Goal: Task Accomplishment & Management: Use online tool/utility

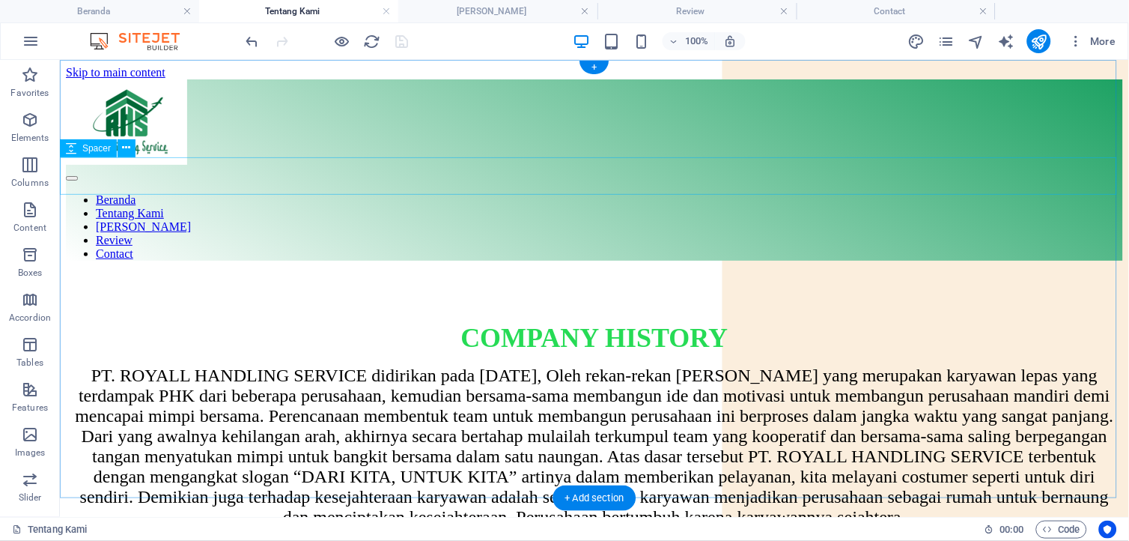
click at [859, 272] on div at bounding box center [593, 290] width 1057 height 37
click at [869, 272] on div at bounding box center [593, 290] width 1057 height 37
select select "px"
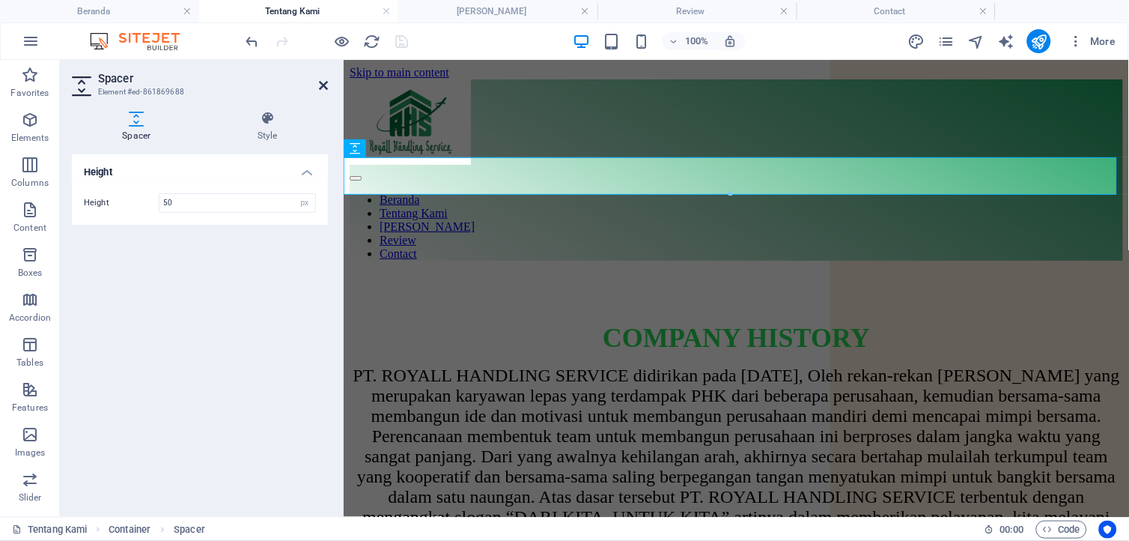
click at [323, 81] on icon at bounding box center [323, 85] width 9 height 12
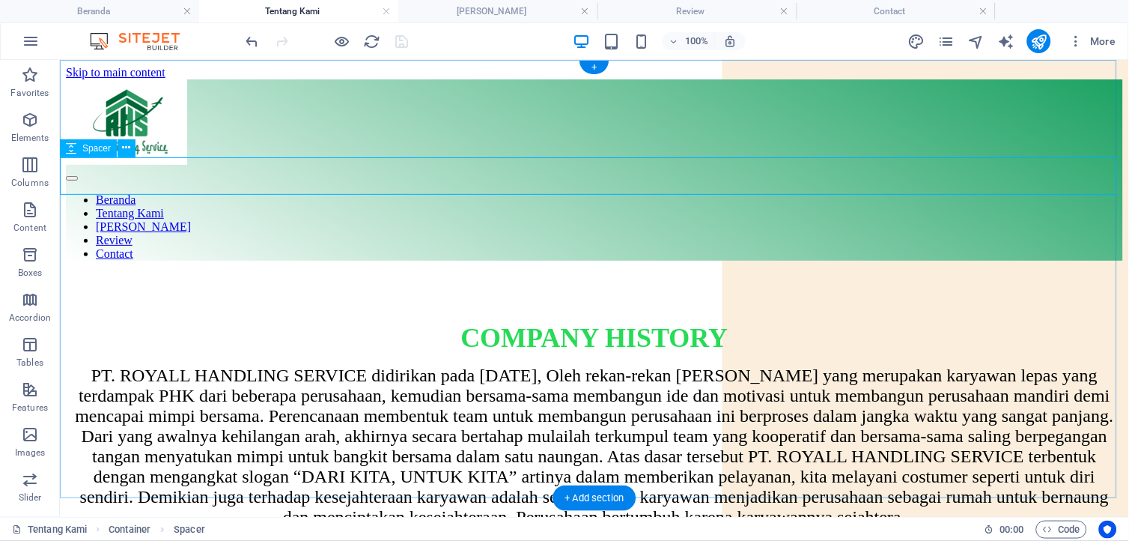
click at [677, 272] on div at bounding box center [593, 290] width 1057 height 37
click at [763, 272] on div at bounding box center [593, 290] width 1057 height 37
click at [1081, 272] on div at bounding box center [593, 290] width 1057 height 37
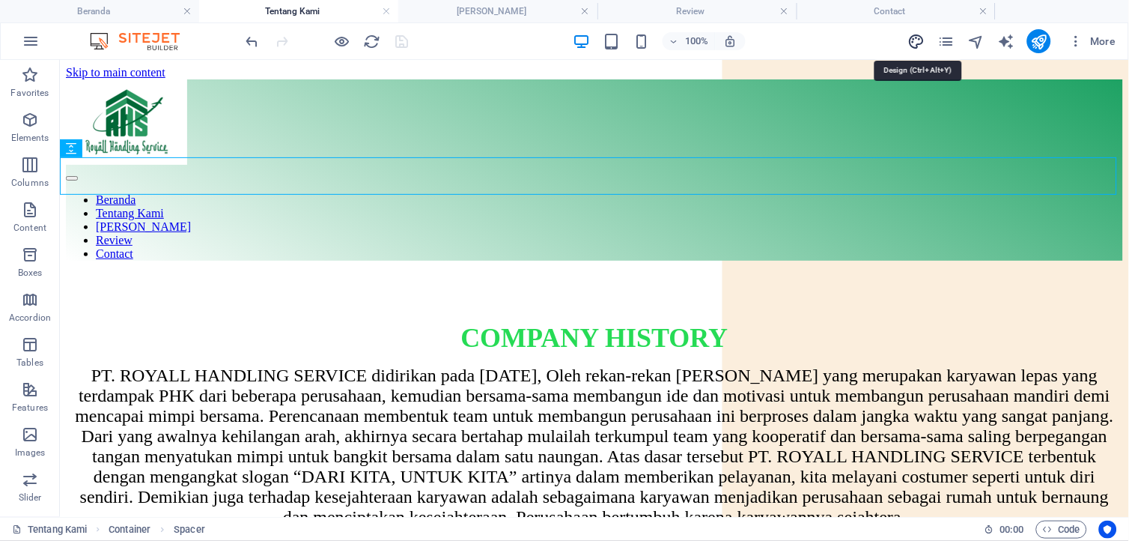
click at [911, 39] on icon "design" at bounding box center [916, 41] width 17 height 17
select select "px"
select select "400"
select select "px"
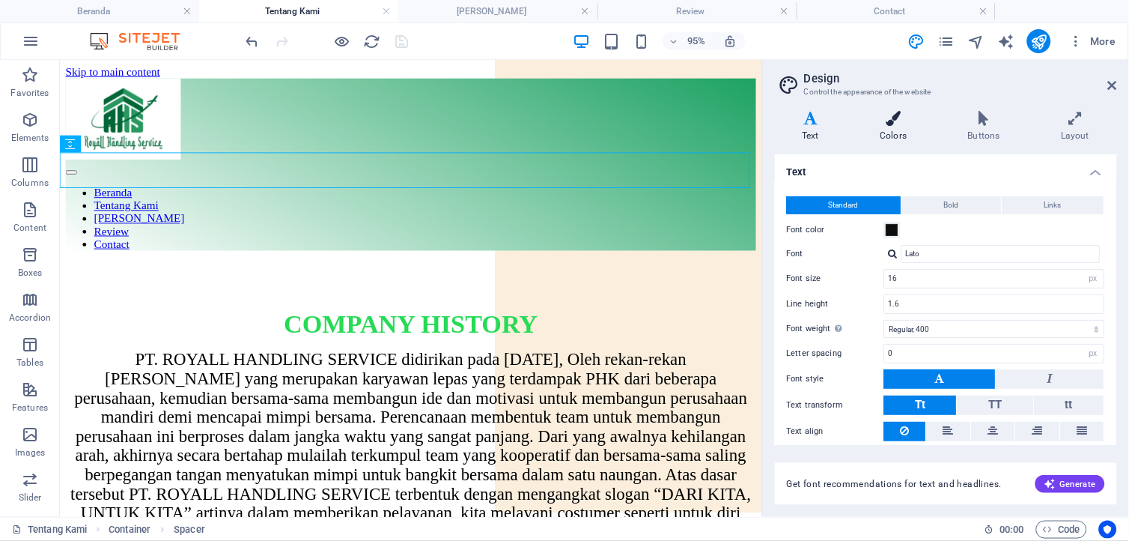
click at [909, 128] on h4 "Colors" at bounding box center [897, 126] width 88 height 31
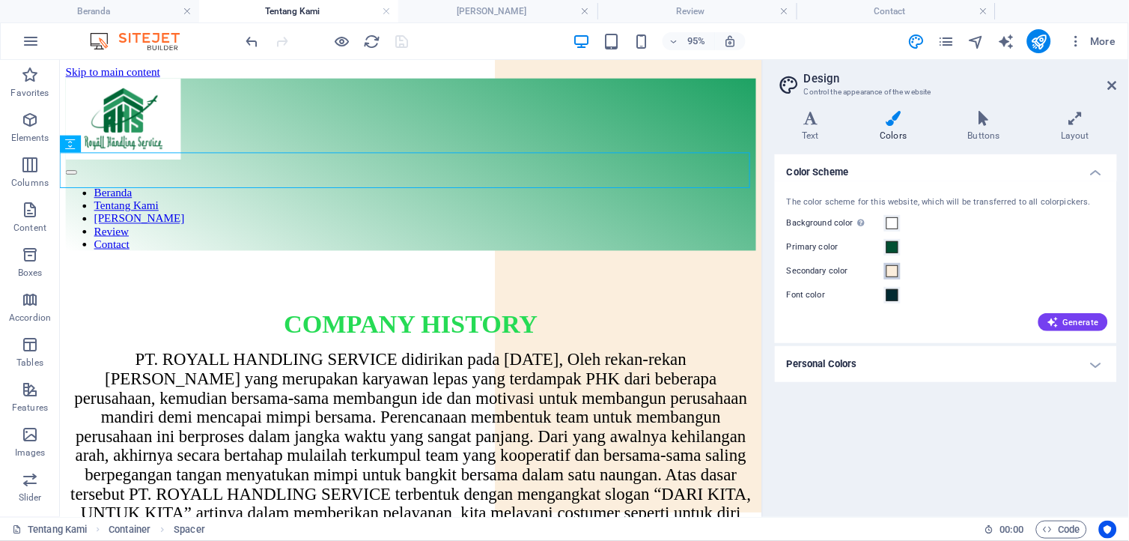
click at [892, 276] on span at bounding box center [893, 271] width 12 height 12
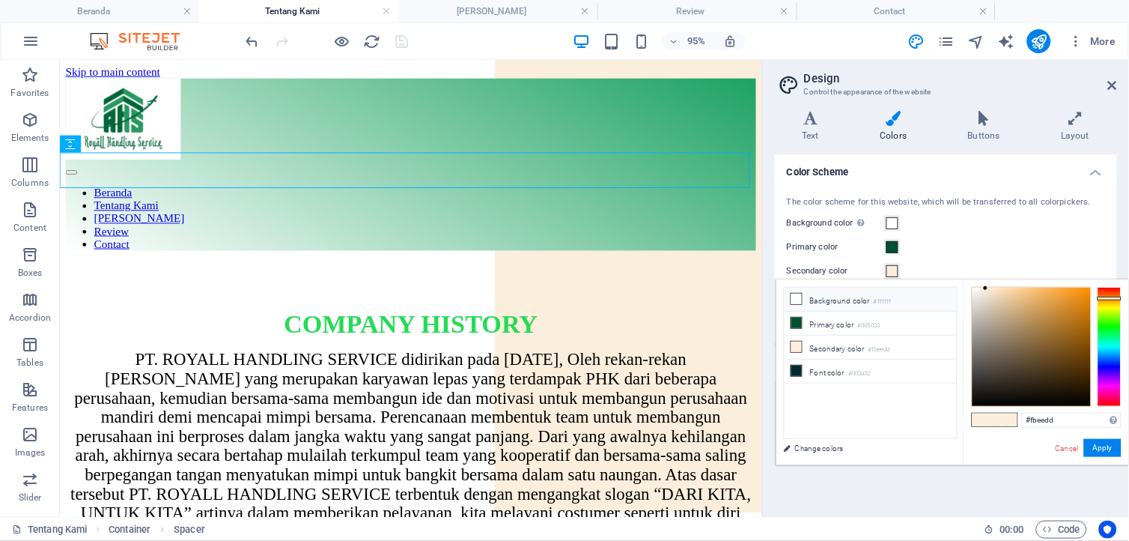
click at [844, 296] on li "Background color #ffffff" at bounding box center [871, 300] width 172 height 24
type input "#ffffff"
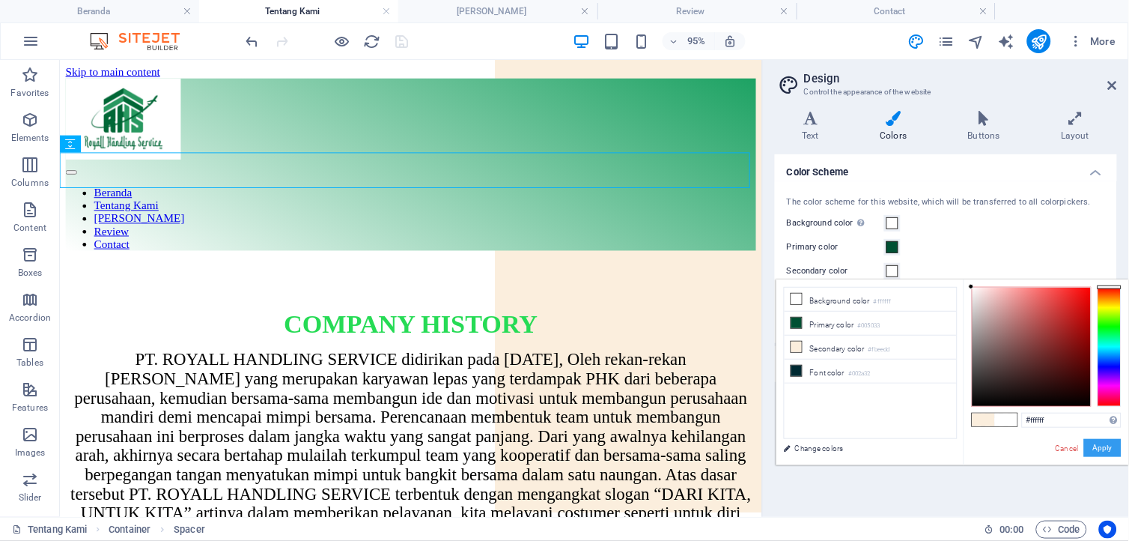
click at [1107, 448] on button "Apply" at bounding box center [1102, 448] width 37 height 18
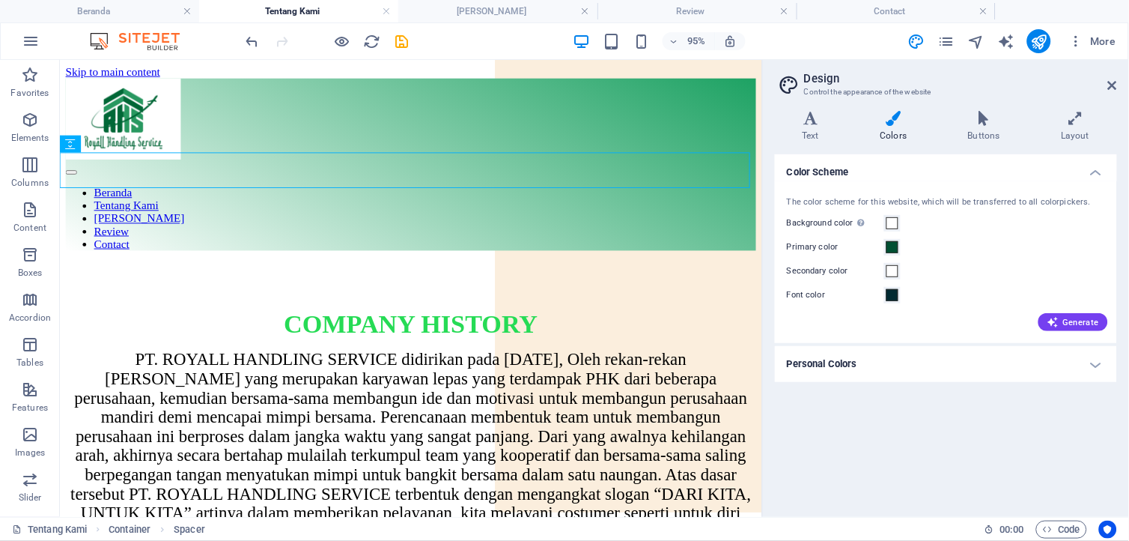
click at [866, 421] on div "Color Scheme The color scheme for this website, which will be transferred to al…" at bounding box center [946, 329] width 342 height 350
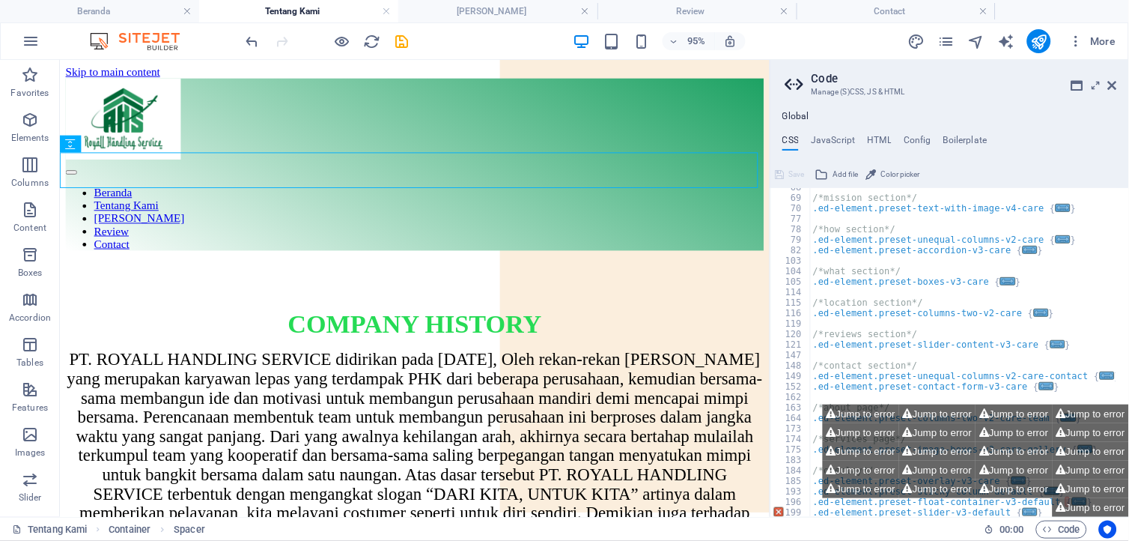
scroll to position [174, 0]
click at [1110, 80] on icon at bounding box center [1112, 85] width 9 height 12
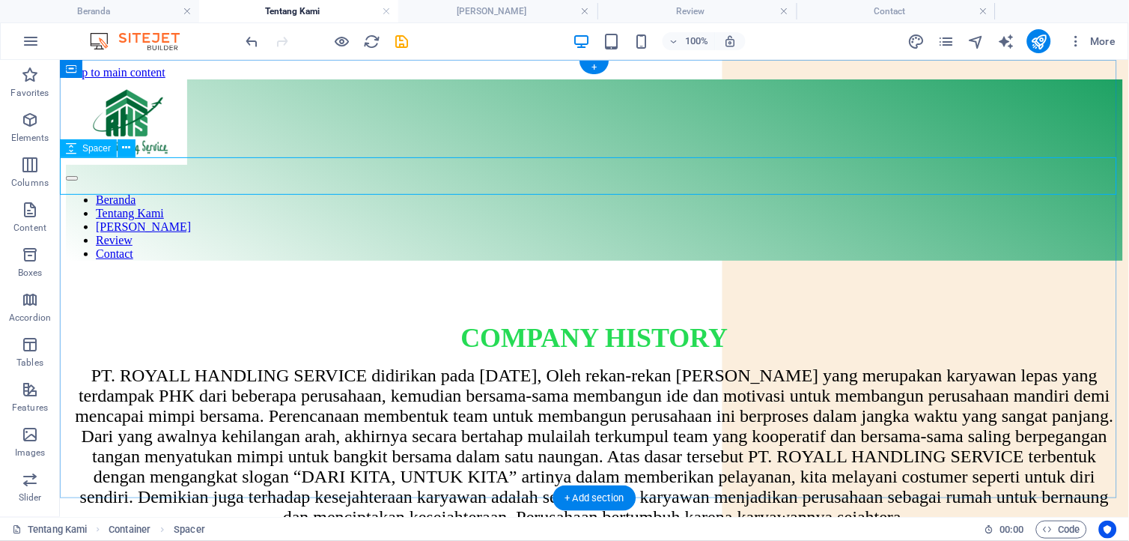
click at [833, 272] on div at bounding box center [593, 290] width 1057 height 37
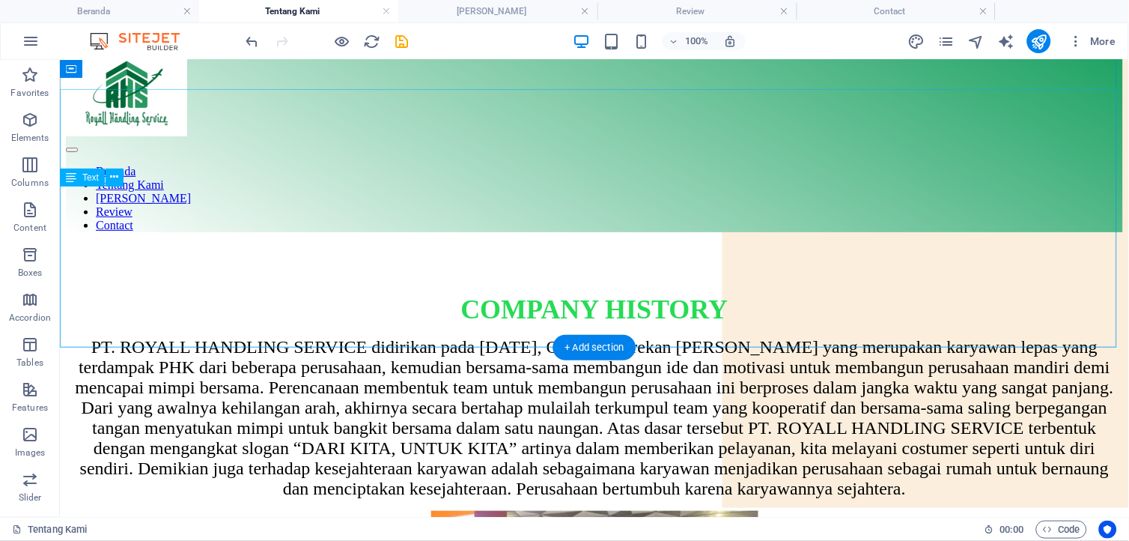
scroll to position [0, 0]
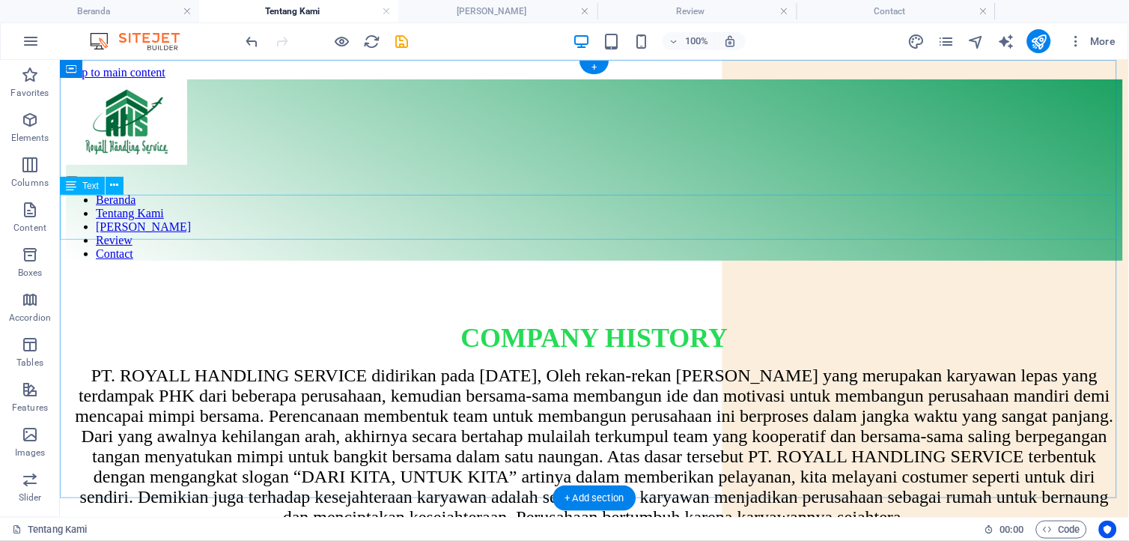
click at [771, 321] on div "COMPANY HISTORY" at bounding box center [593, 336] width 1057 height 31
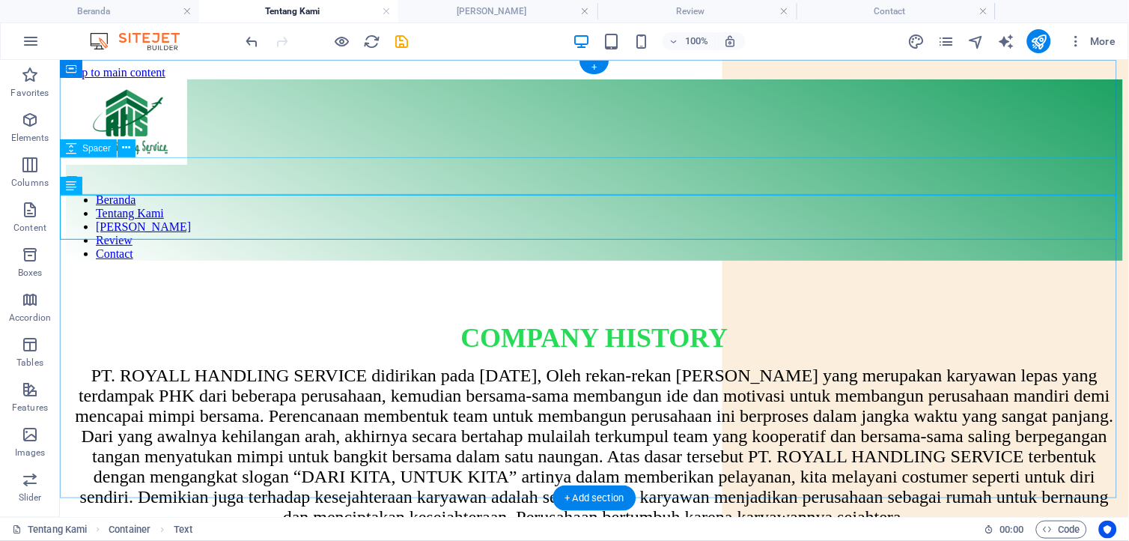
click at [734, 272] on div at bounding box center [593, 290] width 1057 height 37
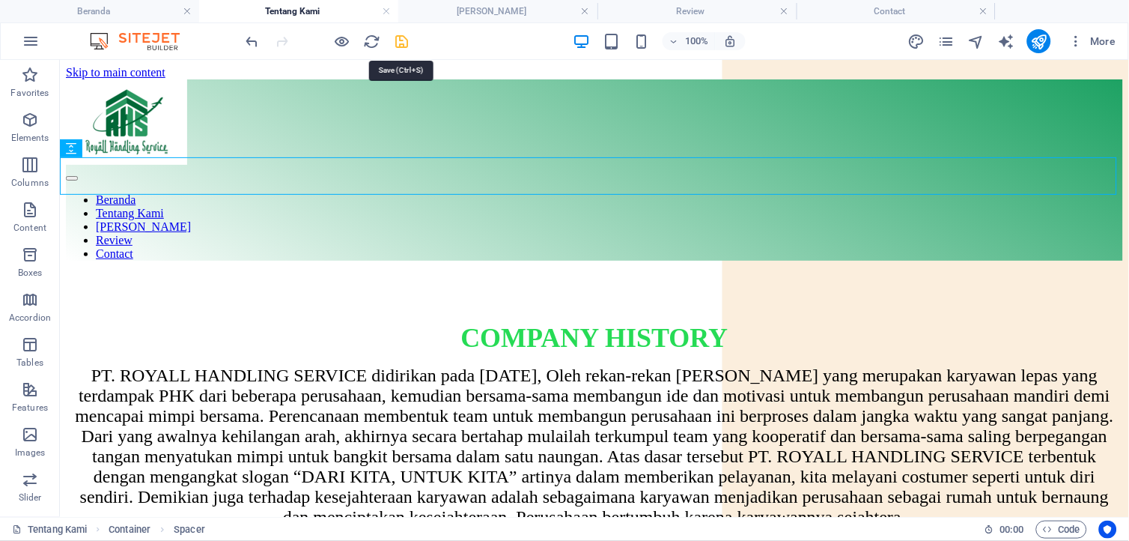
drag, startPoint x: 404, startPoint y: 46, endPoint x: 468, endPoint y: 19, distance: 69.4
click at [404, 46] on icon "save" at bounding box center [402, 41] width 17 height 17
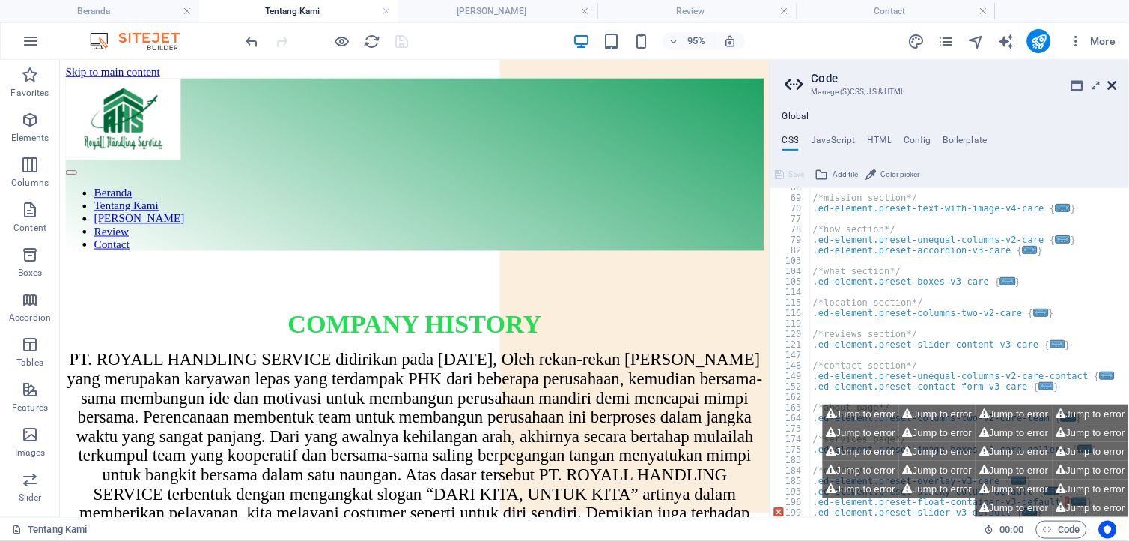
drag, startPoint x: 1109, startPoint y: 85, endPoint x: 1047, endPoint y: 25, distance: 86.3
click at [1109, 85] on icon at bounding box center [1112, 85] width 9 height 12
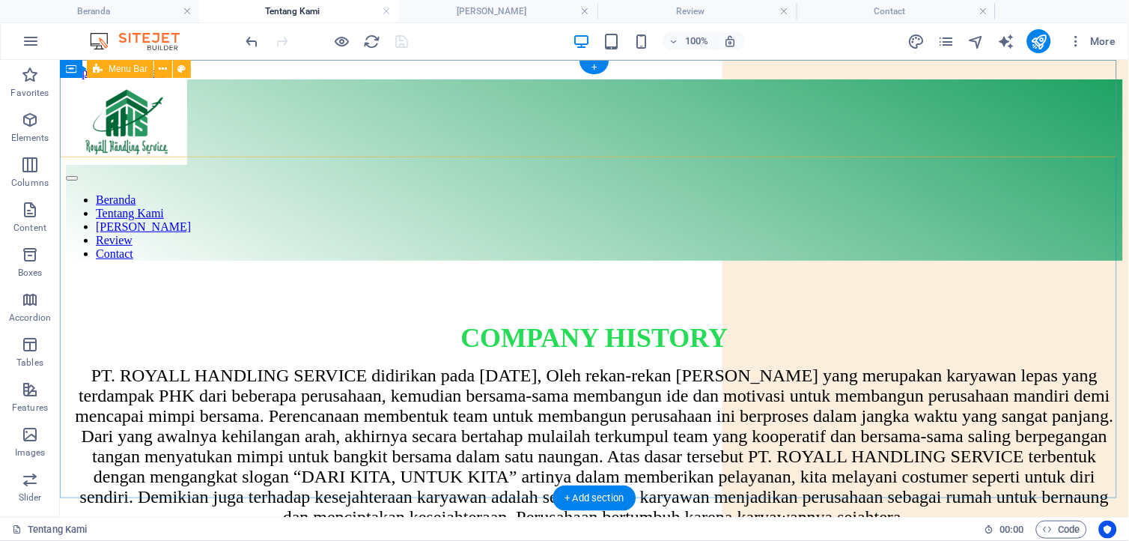
click at [748, 115] on div "Beranda Tentang Kami Prodek Jasa Review Contact" at bounding box center [593, 169] width 1057 height 181
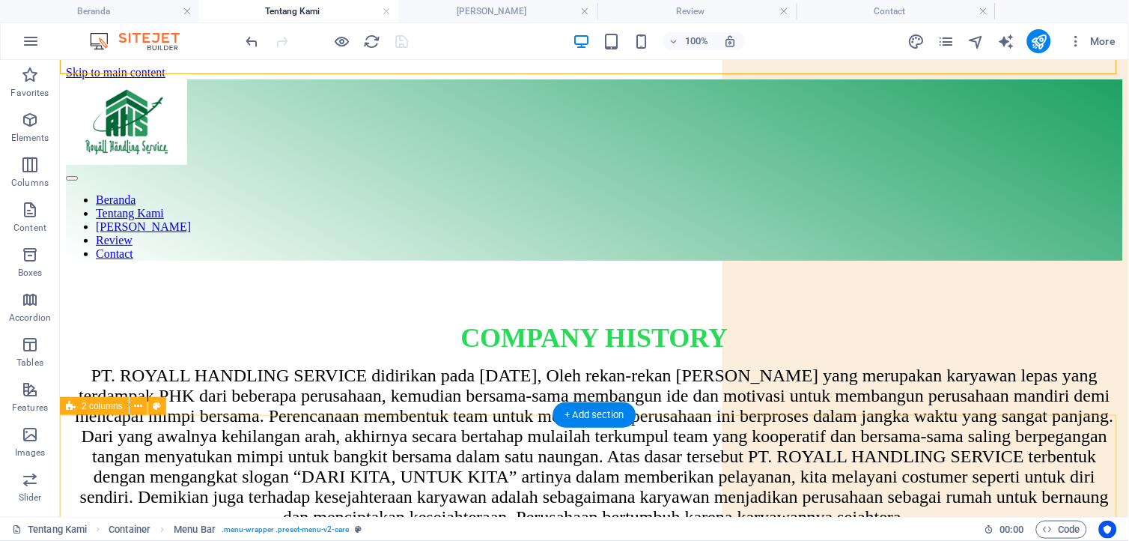
scroll to position [83, 0]
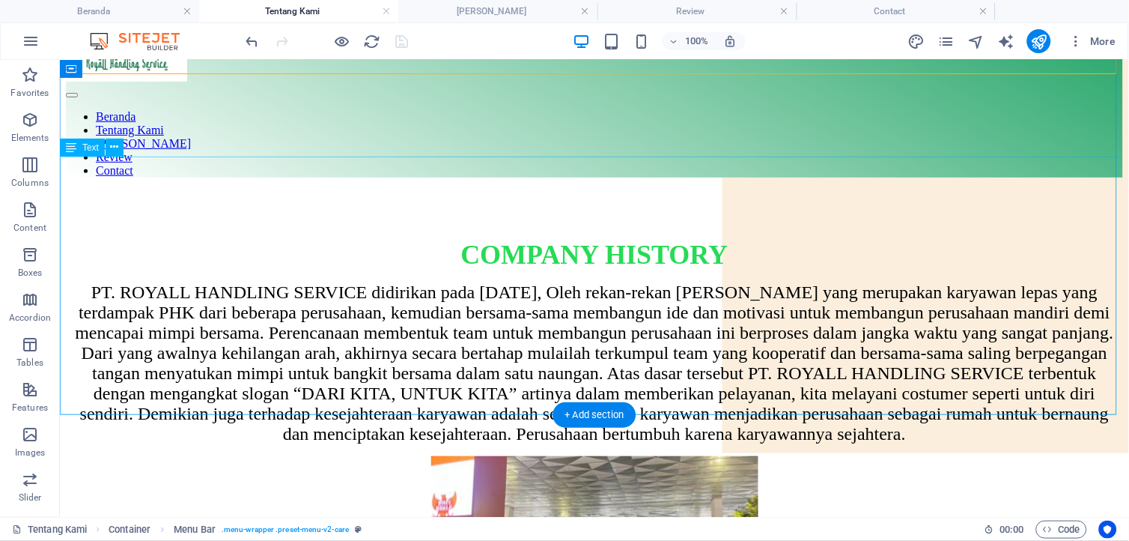
click at [1103, 404] on div "PT. ROYALL HANDLING SERVICE didirikan pada [DATE], Oleh rekan-rekan [PERSON_NAM…" at bounding box center [593, 363] width 1057 height 162
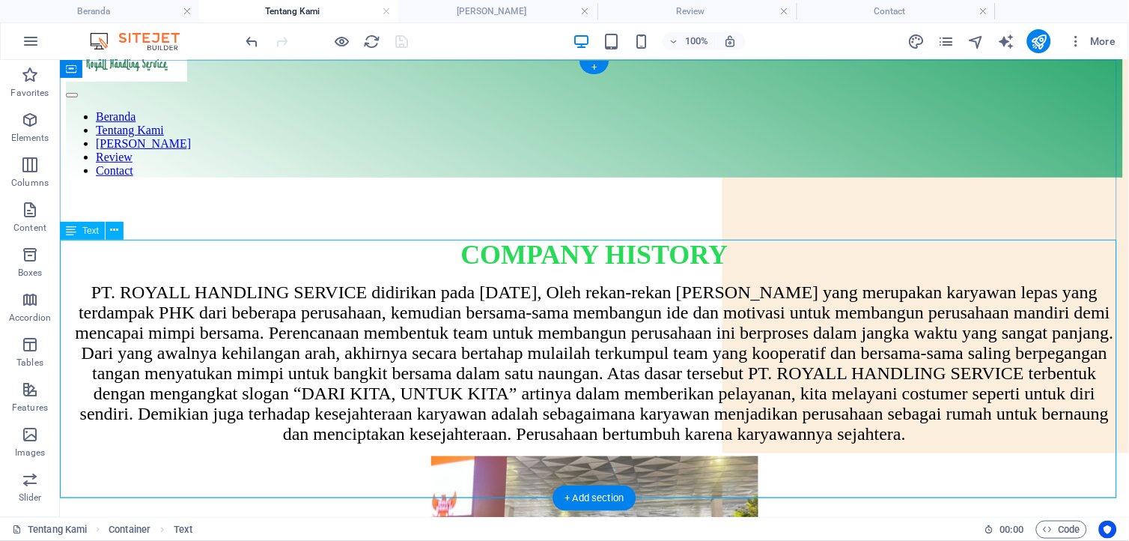
scroll to position [0, 0]
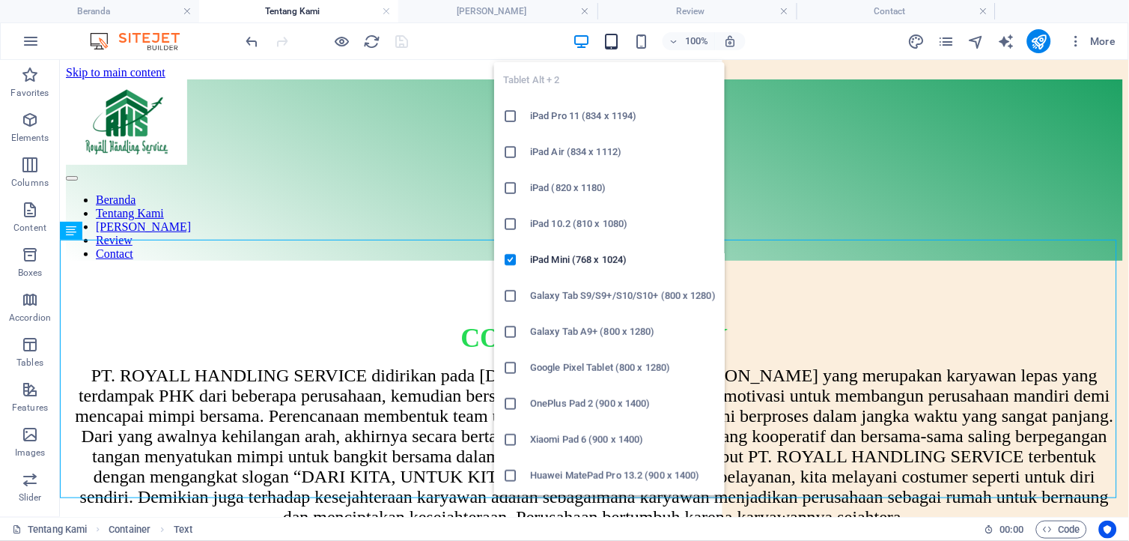
click at [608, 43] on icon "button" at bounding box center [611, 41] width 17 height 17
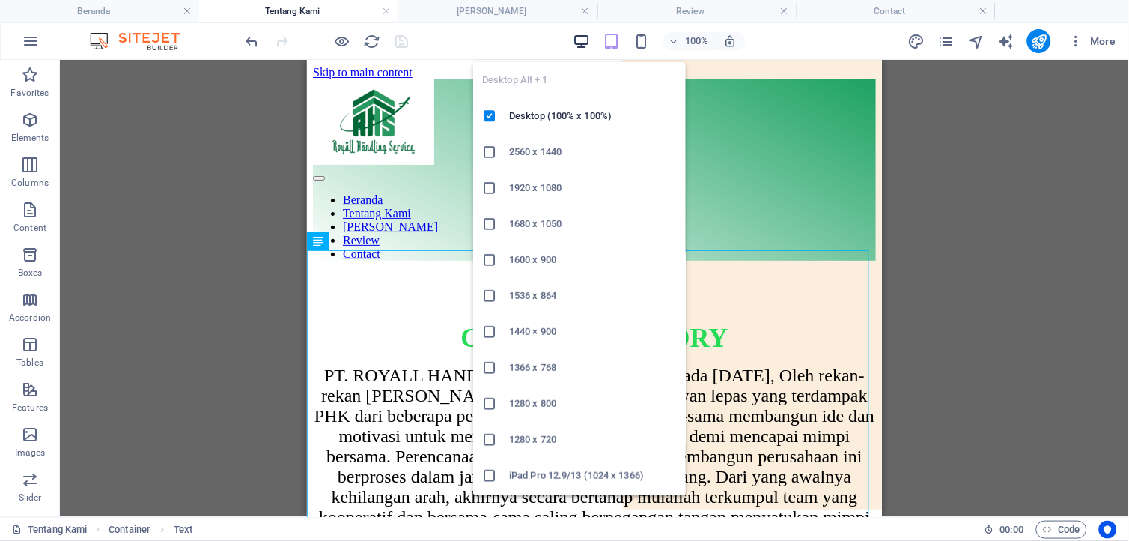
click at [580, 38] on icon "button" at bounding box center [581, 41] width 17 height 17
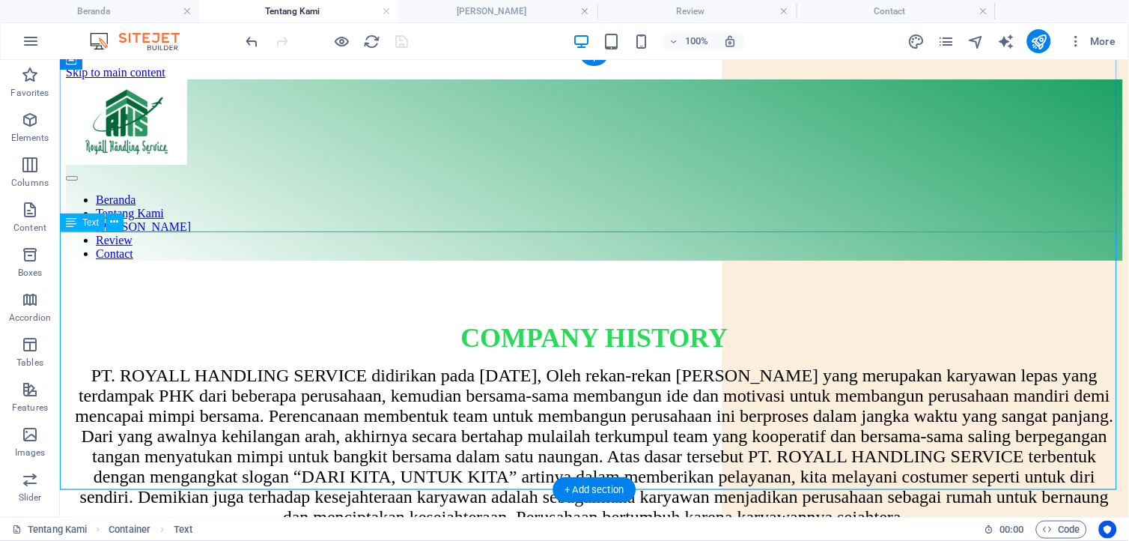
scroll to position [166, 0]
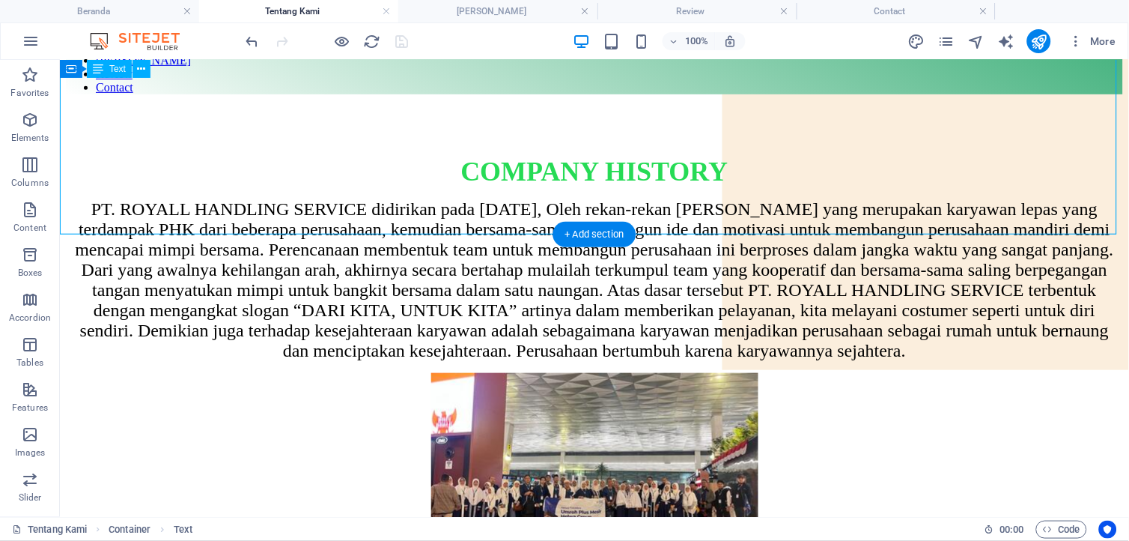
click at [756, 221] on div "PT. ROYALL HANDLING SERVICE didirikan pada [DATE], Oleh rekan-rekan [PERSON_NAM…" at bounding box center [593, 279] width 1057 height 162
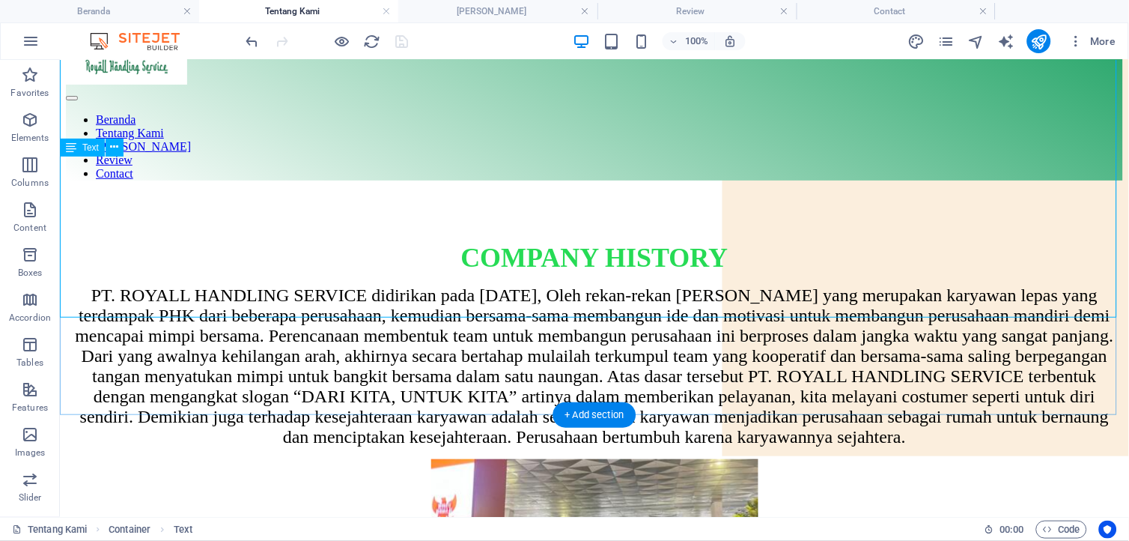
scroll to position [83, 0]
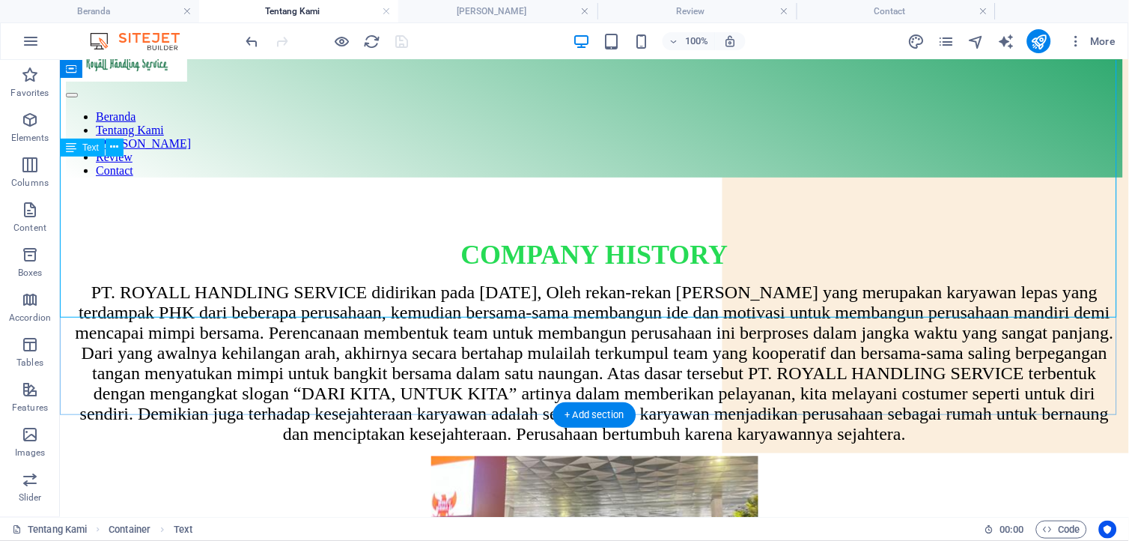
click at [821, 282] on div "PT. ROYALL HANDLING SERVICE didirikan pada [DATE], Oleh rekan-rekan [PERSON_NAM…" at bounding box center [593, 363] width 1057 height 162
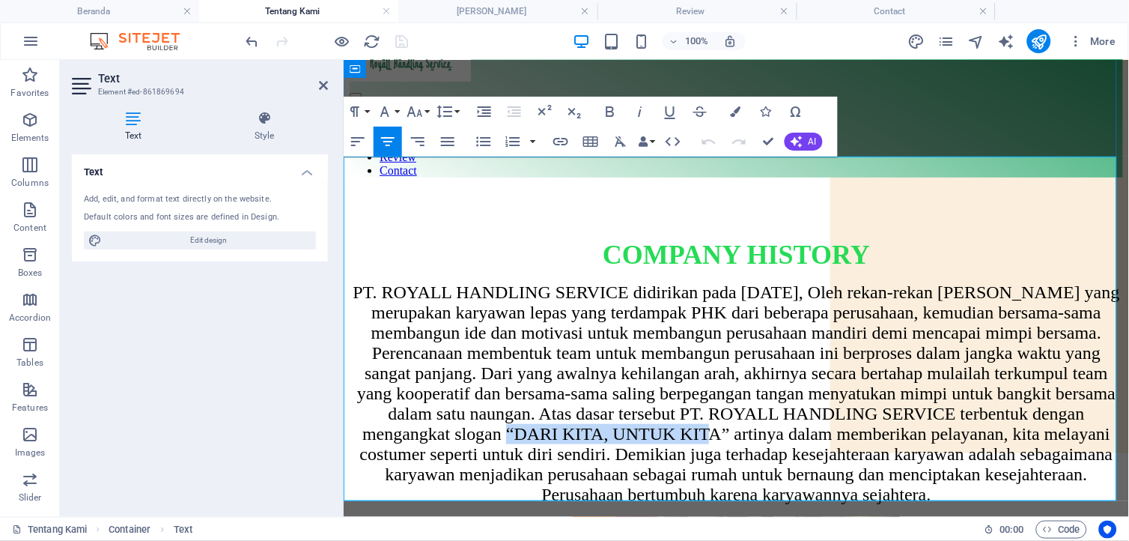
drag, startPoint x: 1033, startPoint y: 371, endPoint x: 841, endPoint y: 368, distance: 191.7
click at [841, 368] on span "PT. ROYALL HANDLING SERVICE didirikan pada [DATE], Oleh rekan-rekan [PERSON_NAM…" at bounding box center [736, 393] width 768 height 222
click at [614, 110] on icon "button" at bounding box center [610, 112] width 18 height 18
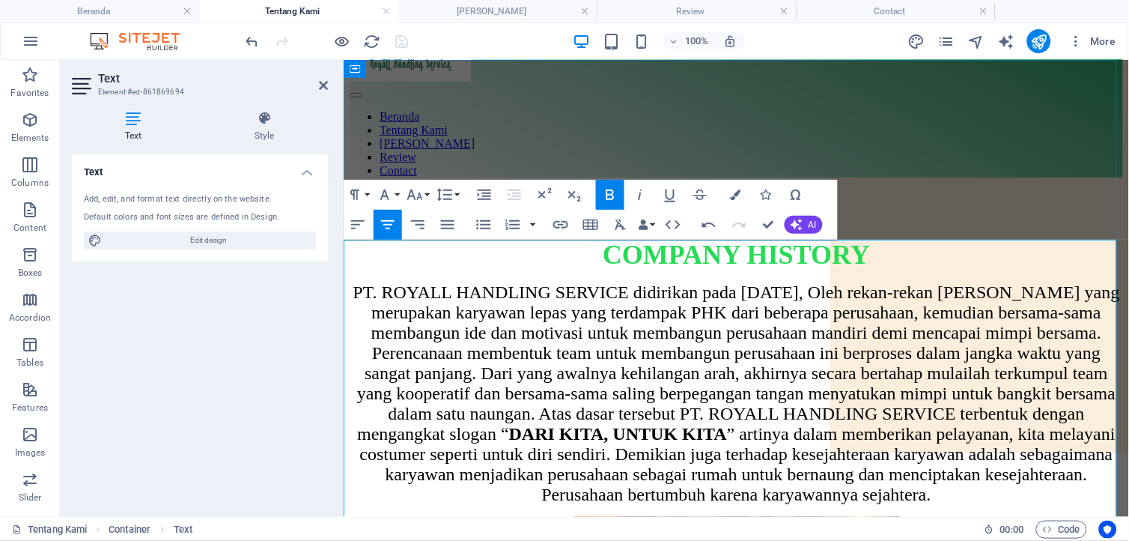
scroll to position [0, 0]
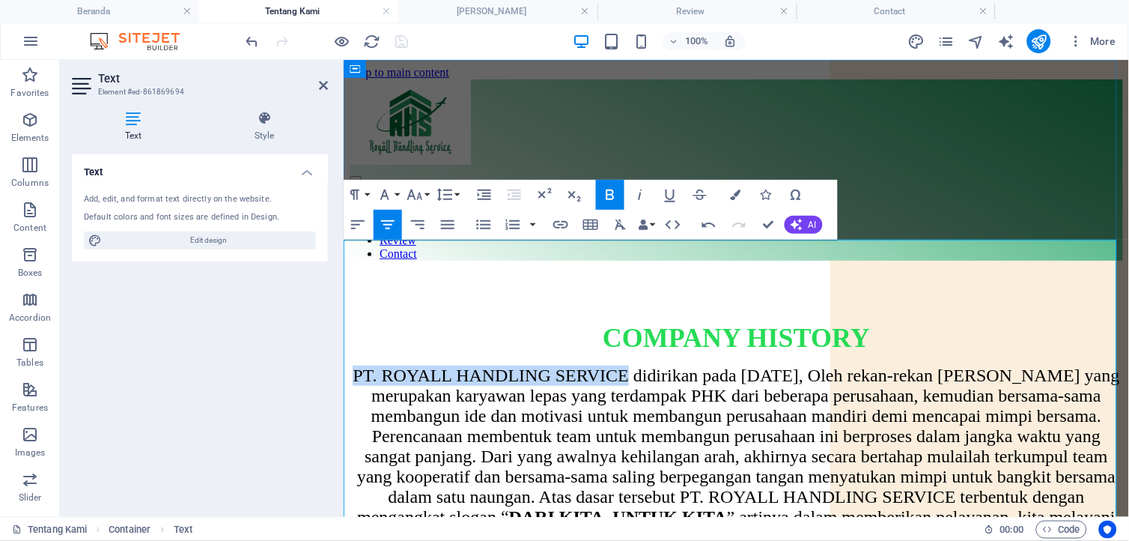
drag, startPoint x: 362, startPoint y: 250, endPoint x: 623, endPoint y: 249, distance: 261.3
click at [623, 365] on span "PT. ROYALL HANDLING SERVICE didirikan pada [DATE], Oleh rekan-rekan [PERSON_NAM…" at bounding box center [736, 476] width 768 height 222
click at [605, 198] on icon "button" at bounding box center [610, 195] width 18 height 18
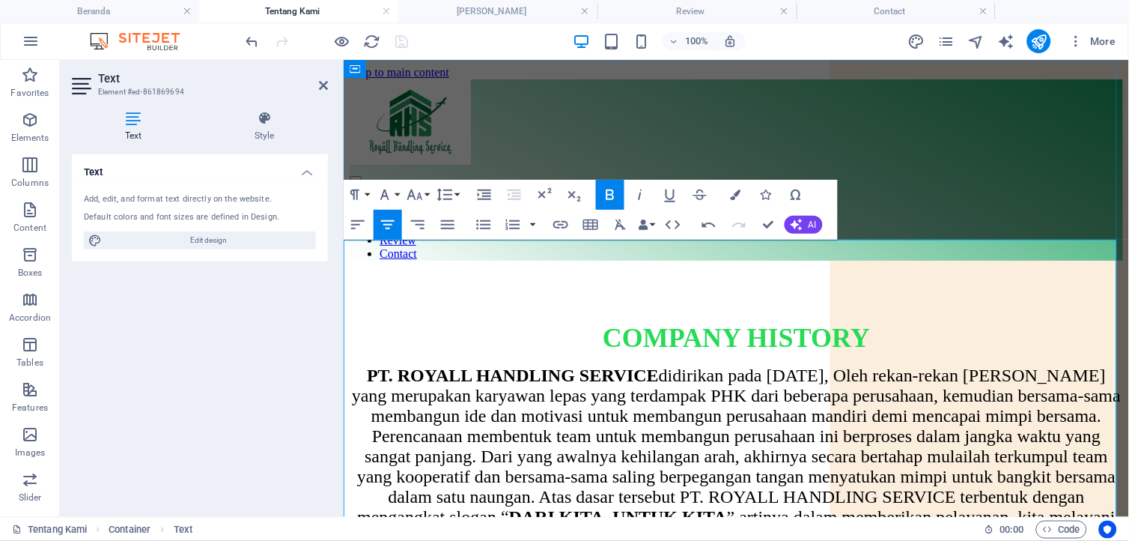
click at [733, 391] on span "PT. ROYALL HANDLING SERVICE didirikan pada [DATE], Oleh rekan-rekan [PERSON_NAM…" at bounding box center [736, 476] width 770 height 222
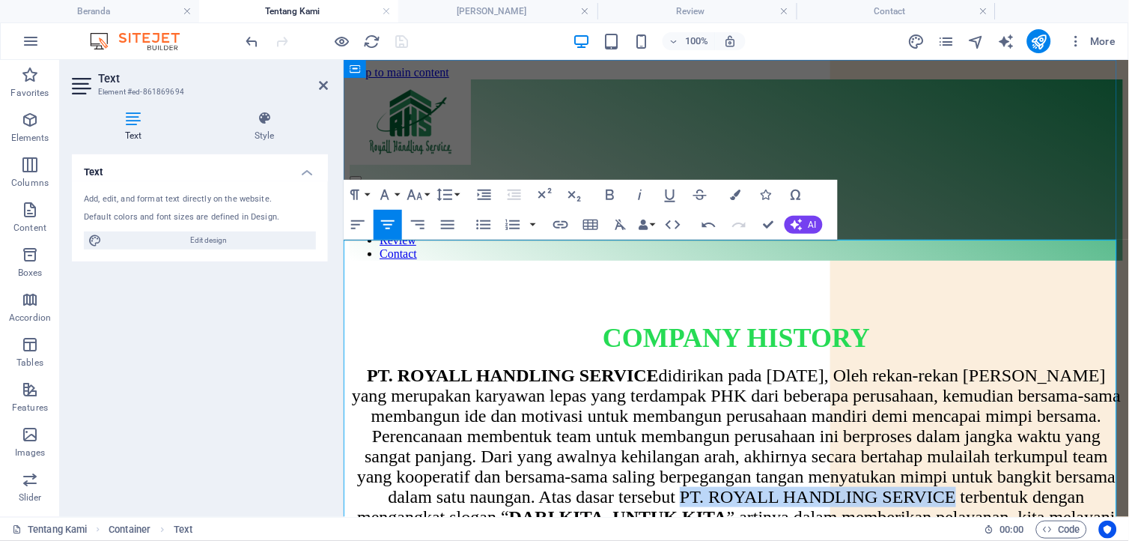
drag, startPoint x: 1013, startPoint y: 428, endPoint x: 524, endPoint y: 458, distance: 489.9
click at [524, 458] on span "PT. ROYALL HANDLING SERVICE didirikan pada [DATE], Oleh rekan-rekan [PERSON_NAM…" at bounding box center [736, 476] width 770 height 222
click at [604, 195] on icon "button" at bounding box center [610, 195] width 18 height 18
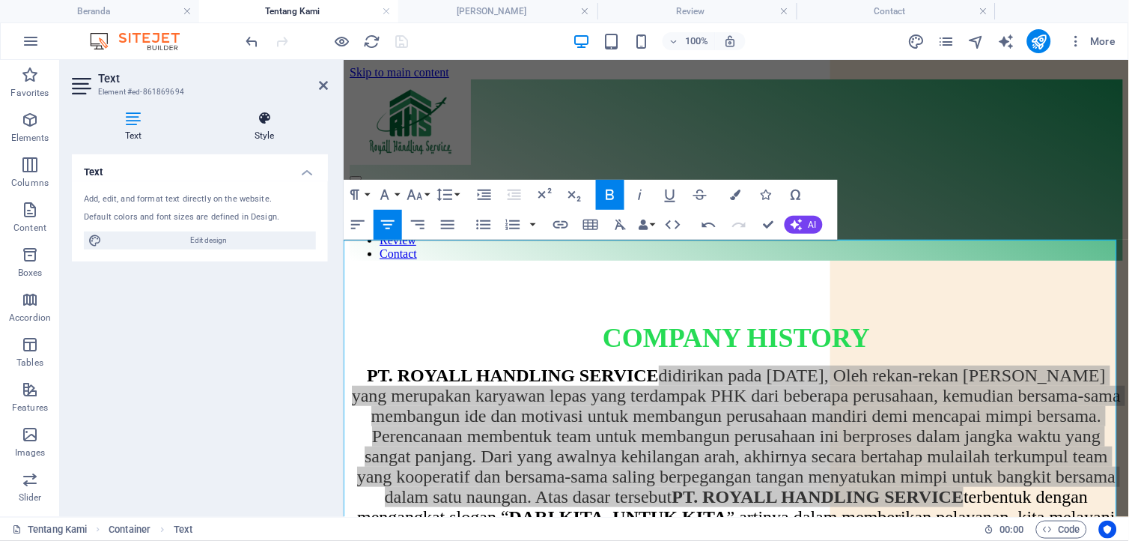
click at [273, 130] on h4 "Style" at bounding box center [264, 126] width 127 height 31
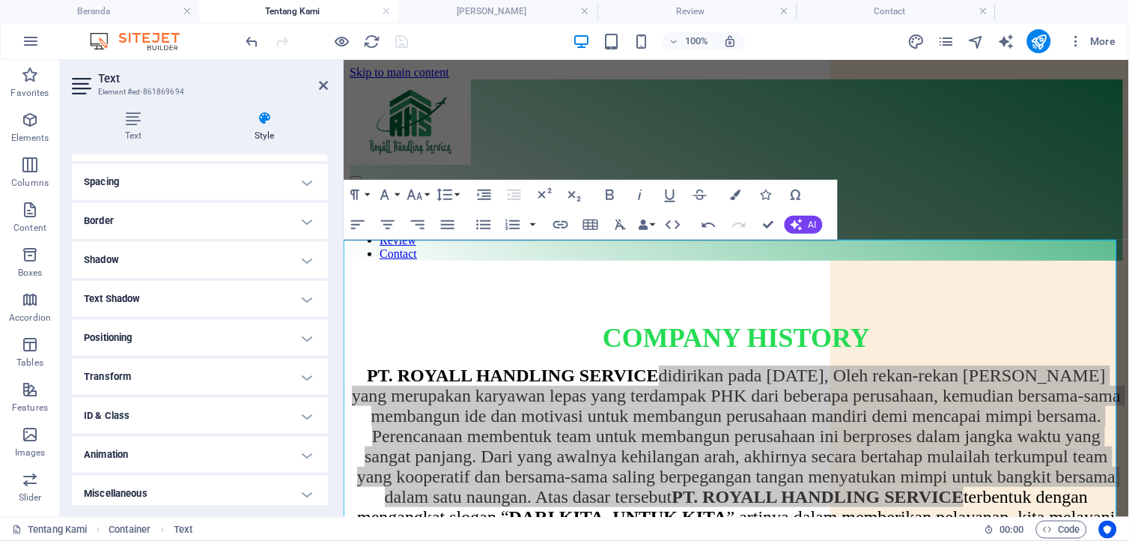
scroll to position [282, 0]
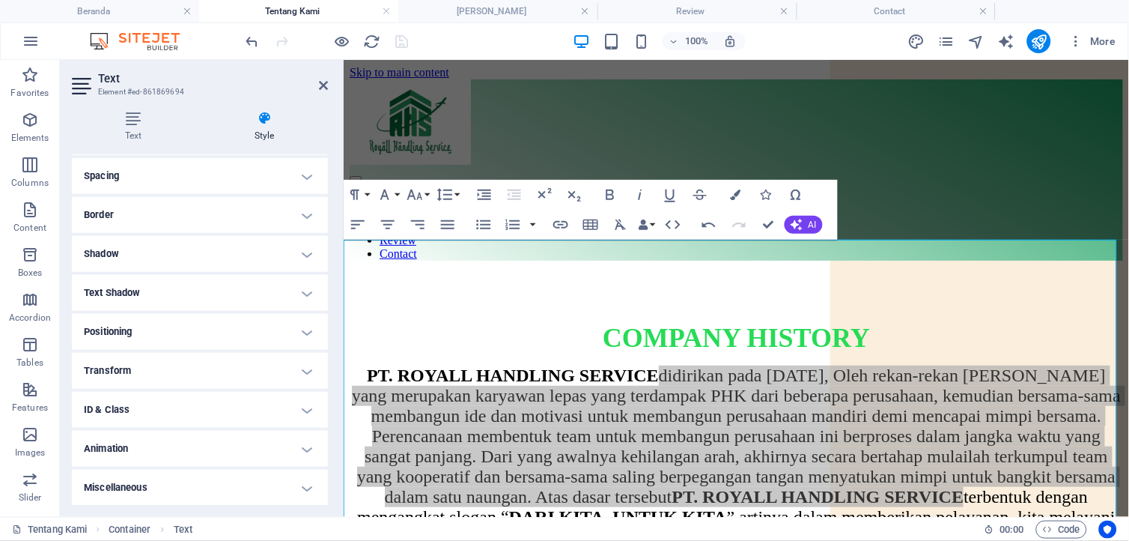
click at [139, 255] on h4 "Shadow" at bounding box center [200, 254] width 256 height 36
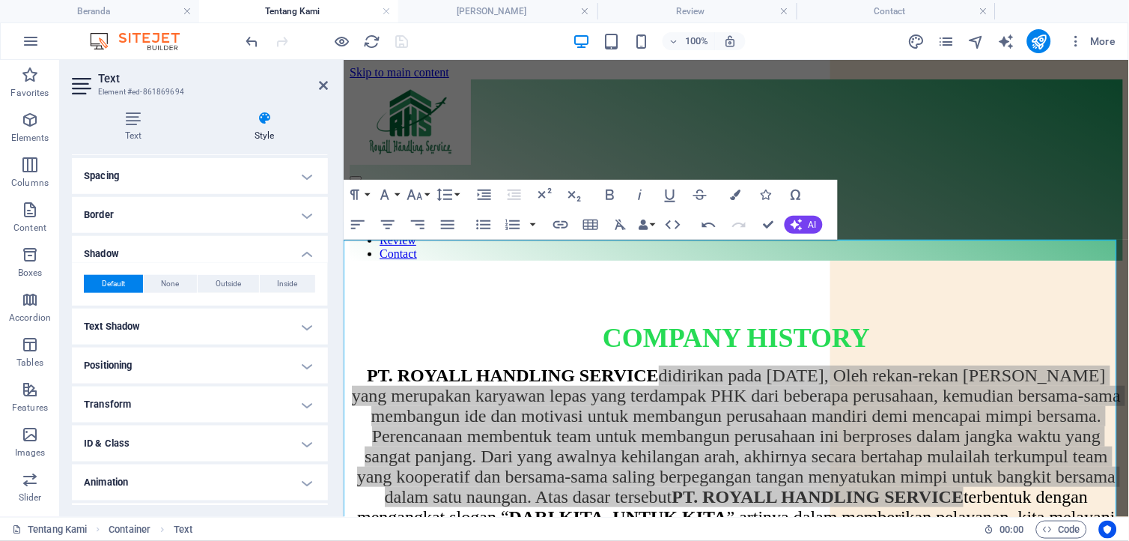
click at [173, 213] on h4 "Border" at bounding box center [200, 215] width 256 height 36
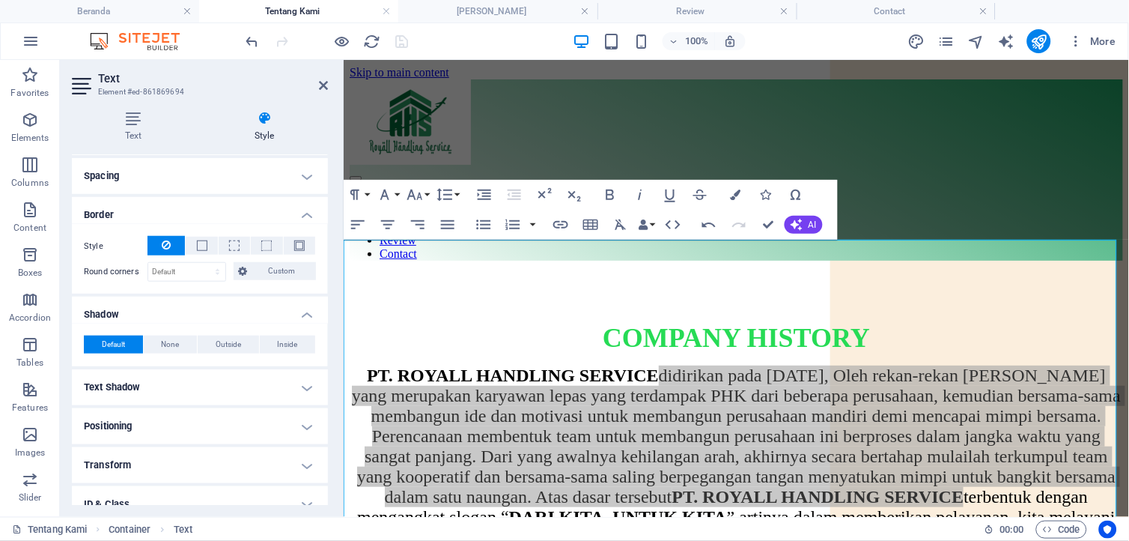
click at [162, 186] on h4 "Spacing" at bounding box center [200, 176] width 256 height 36
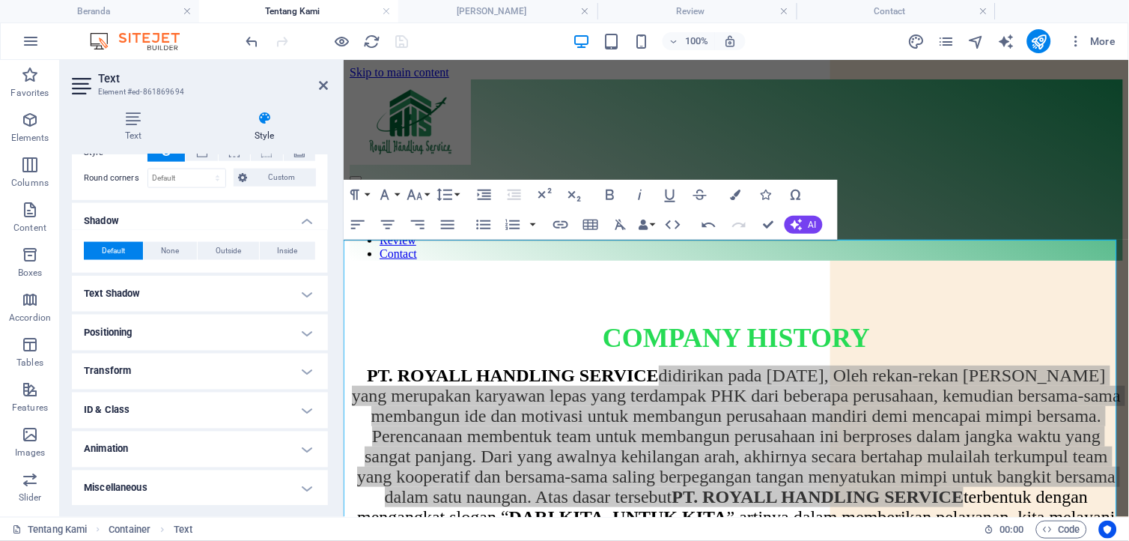
scroll to position [436, 0]
click at [320, 79] on icon at bounding box center [323, 85] width 9 height 12
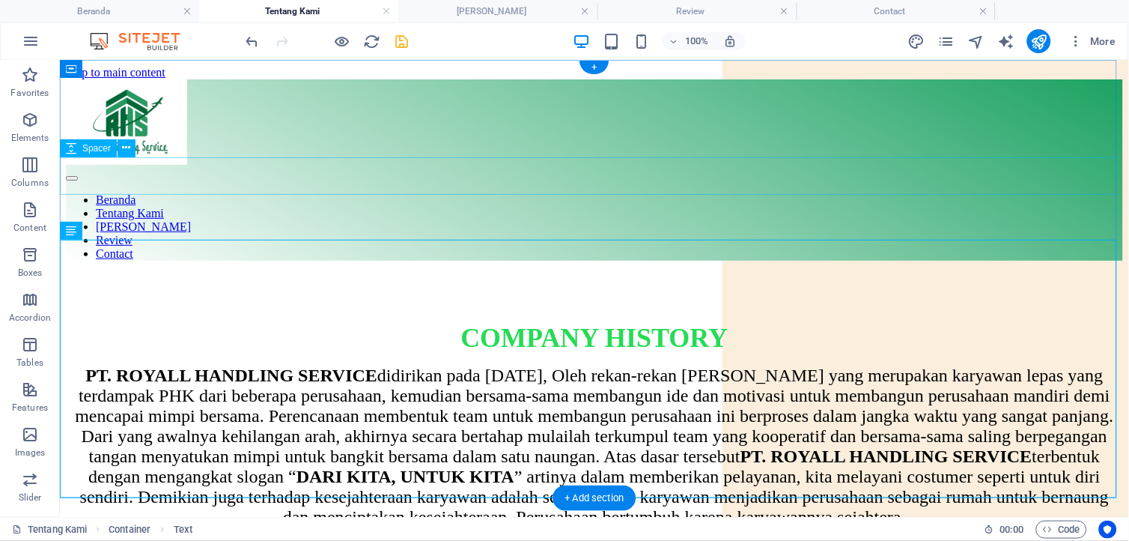
click at [791, 272] on div at bounding box center [593, 290] width 1057 height 37
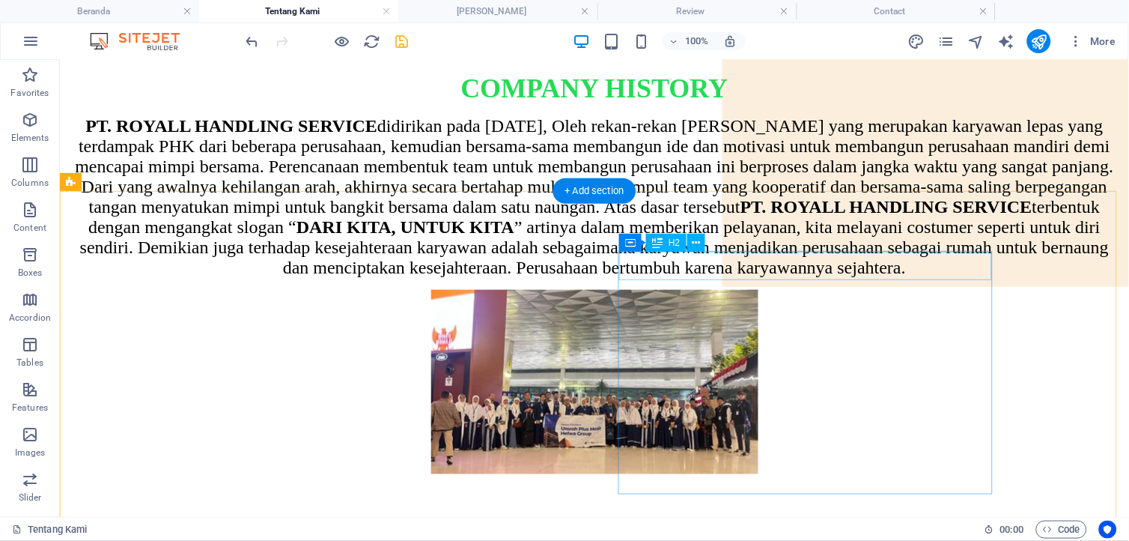
scroll to position [166, 0]
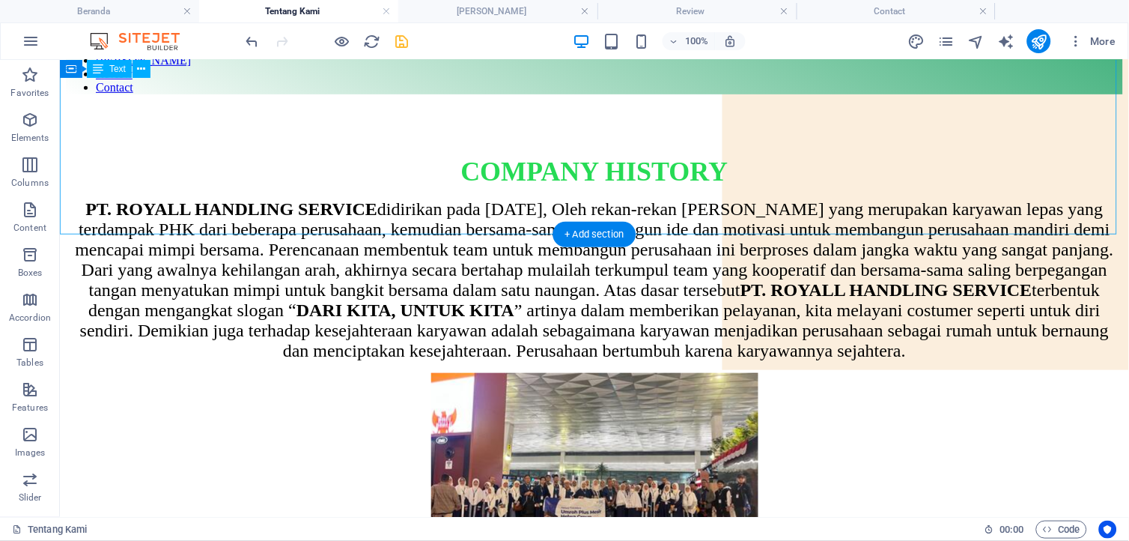
click at [1110, 228] on div "PT. ROYALL HANDLING SERVICE didirikan pada [DATE], Oleh rekan-rekan [PERSON_NAM…" at bounding box center [593, 279] width 1057 height 162
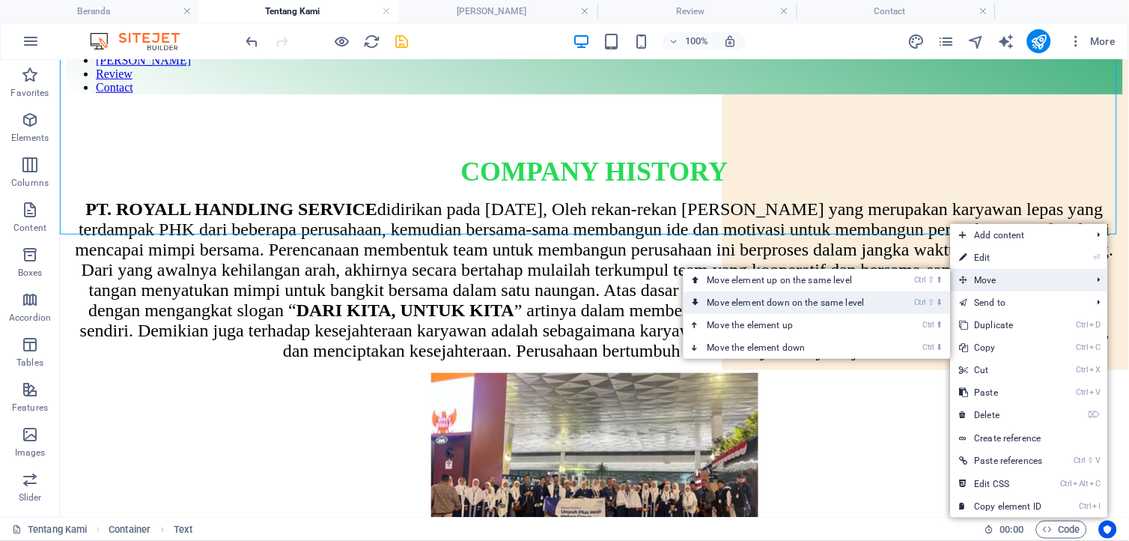
click at [876, 300] on link "Ctrl ⇧ ⬇ Move element down on the same level" at bounding box center [789, 302] width 211 height 22
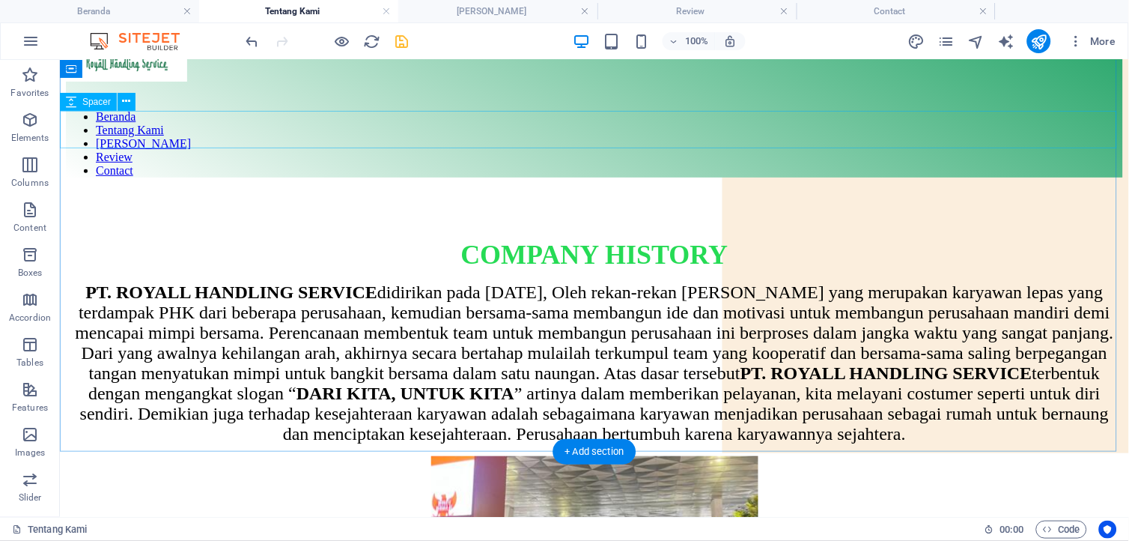
scroll to position [0, 0]
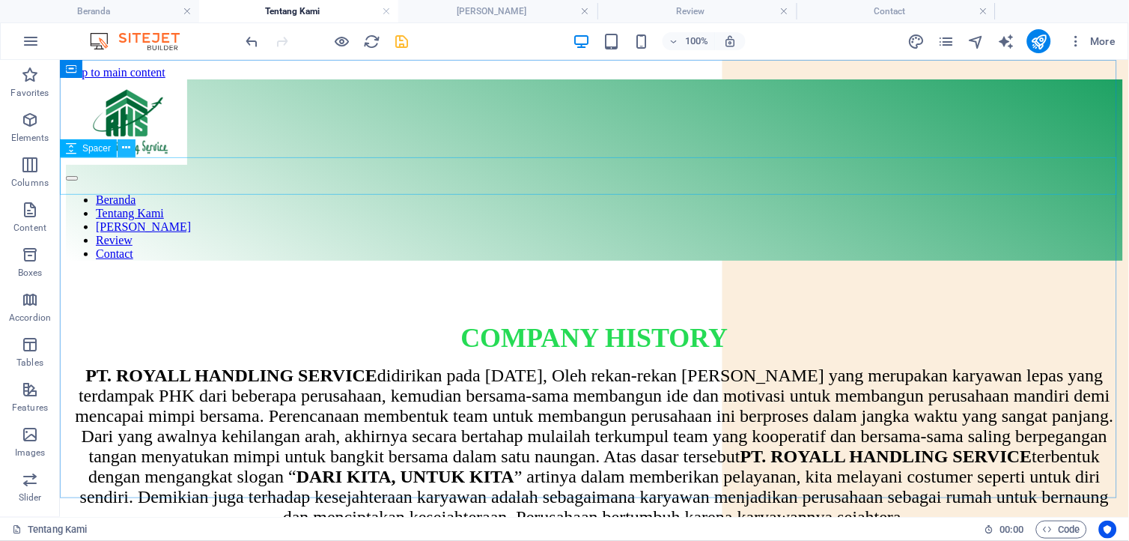
click at [124, 151] on icon at bounding box center [127, 148] width 8 height 16
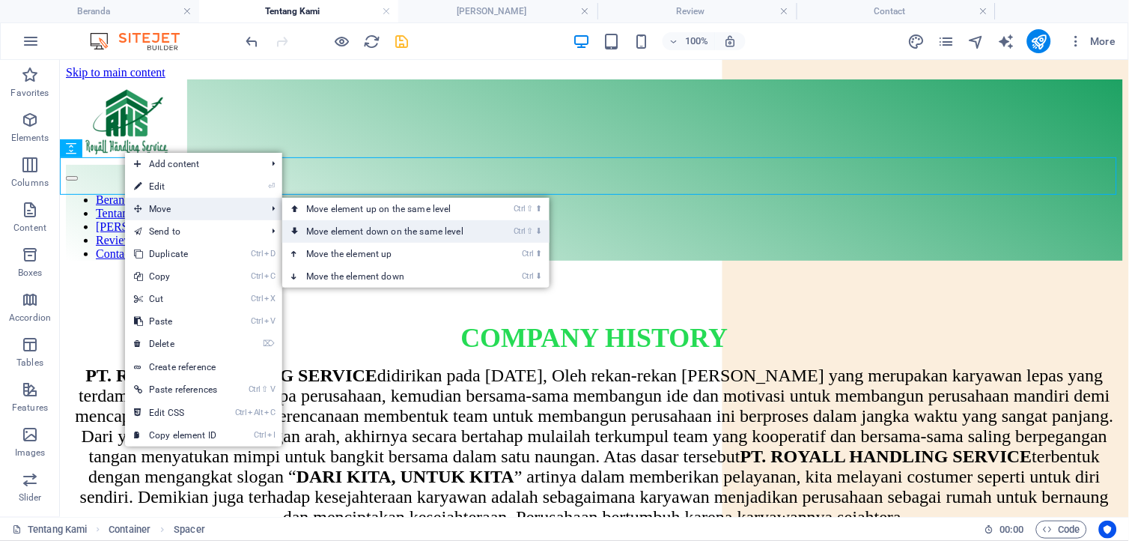
click at [310, 236] on link "Ctrl ⇧ ⬇ Move element down on the same level" at bounding box center [387, 231] width 211 height 22
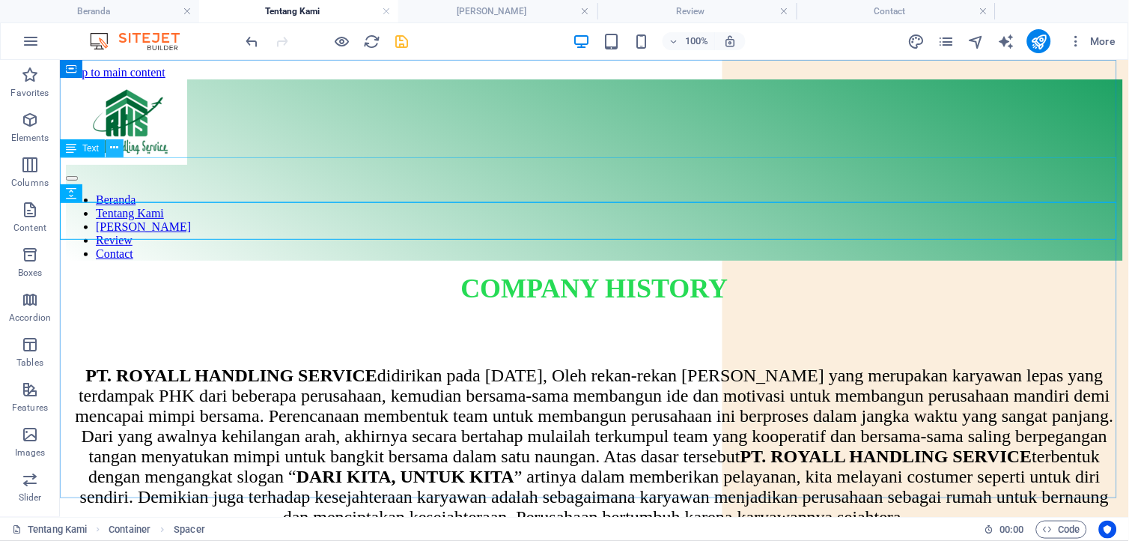
click at [117, 142] on icon at bounding box center [115, 148] width 8 height 16
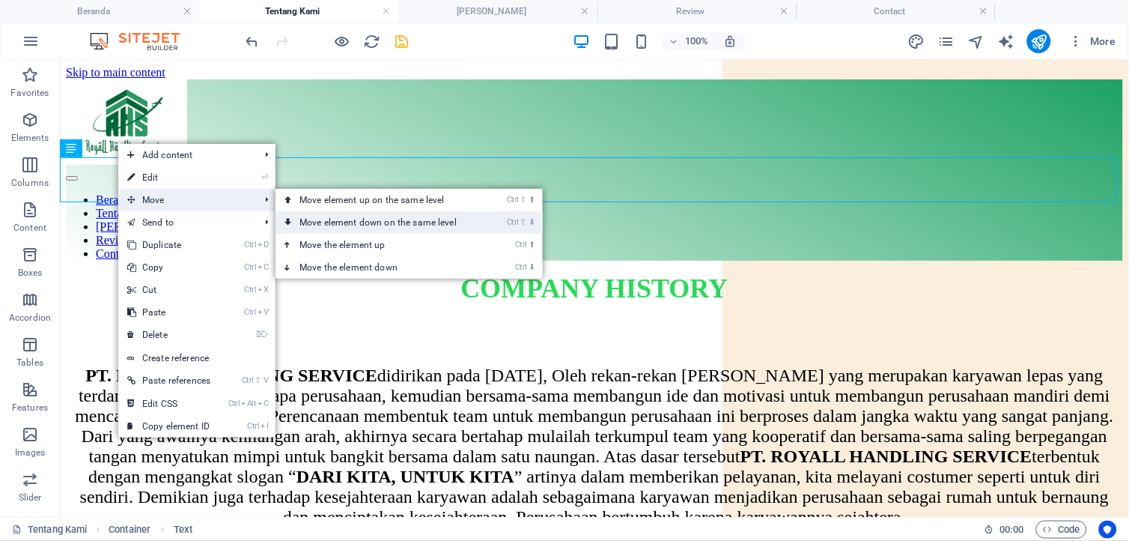
click at [308, 220] on link "Ctrl ⇧ ⬇ Move element down on the same level" at bounding box center [381, 222] width 211 height 22
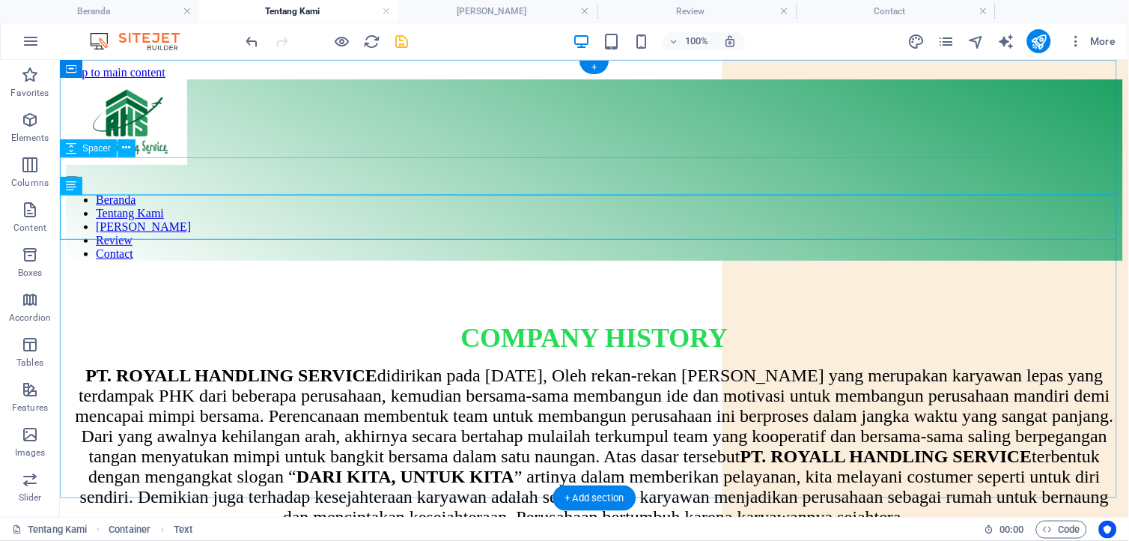
click at [749, 272] on div at bounding box center [593, 290] width 1057 height 37
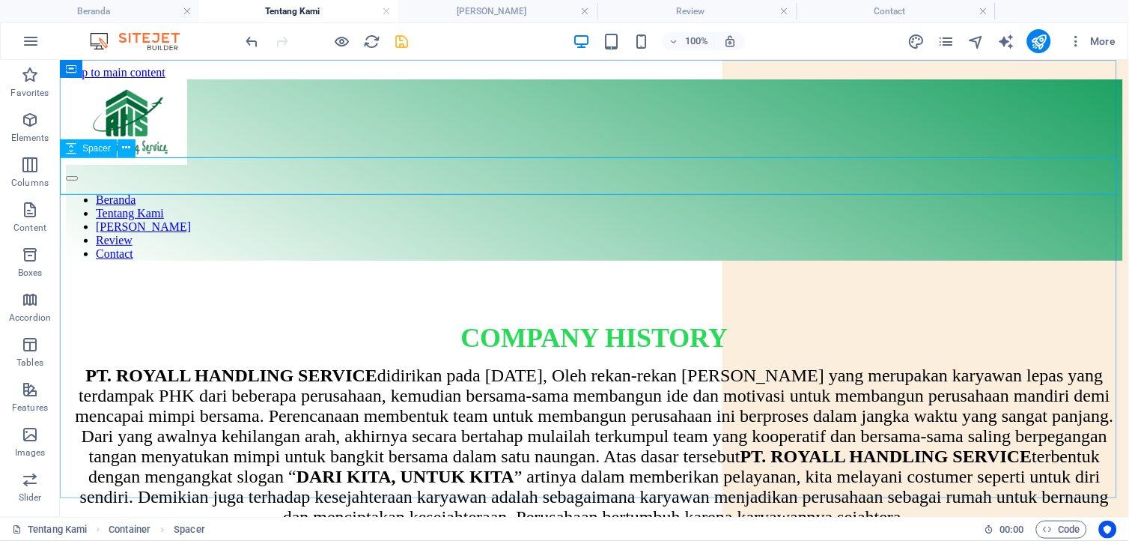
click at [66, 145] on icon at bounding box center [71, 148] width 10 height 18
click at [69, 145] on icon at bounding box center [71, 148] width 10 height 18
select select "px"
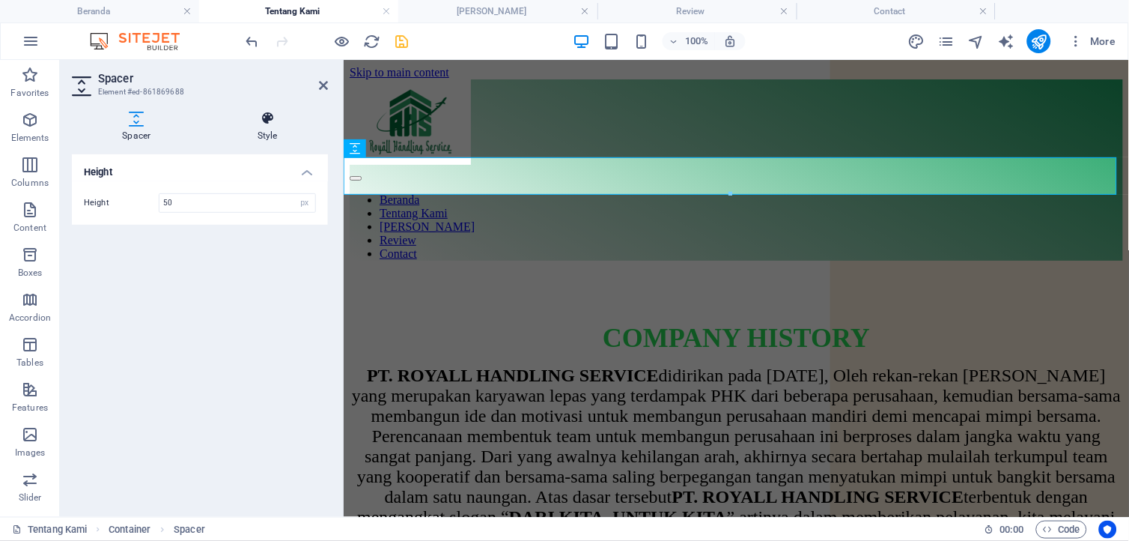
click at [266, 122] on icon at bounding box center [267, 118] width 121 height 15
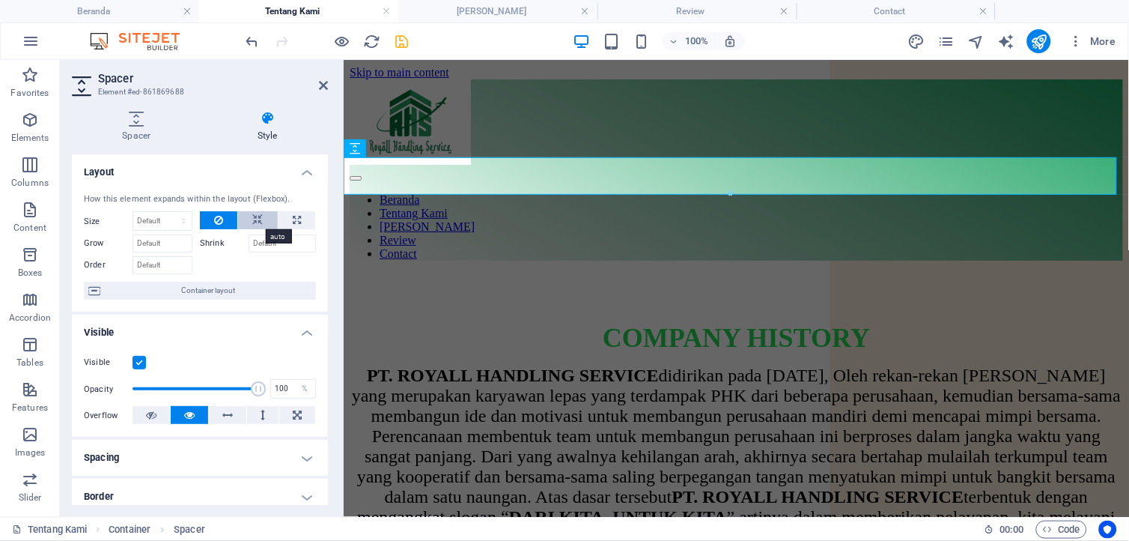
click at [256, 211] on icon at bounding box center [257, 220] width 10 height 18
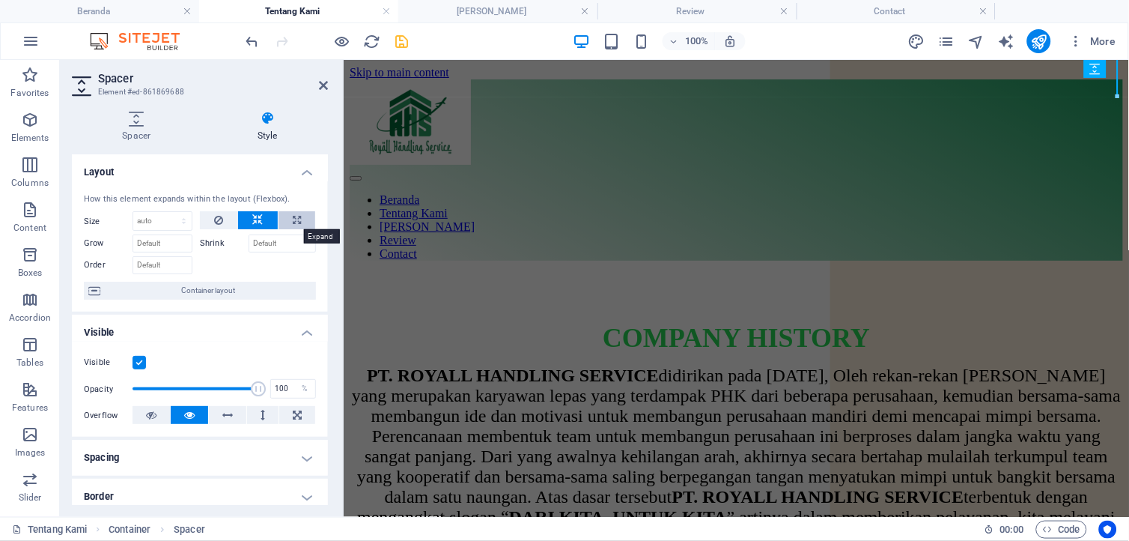
click at [305, 215] on button at bounding box center [297, 220] width 37 height 18
type input "100"
select select "%"
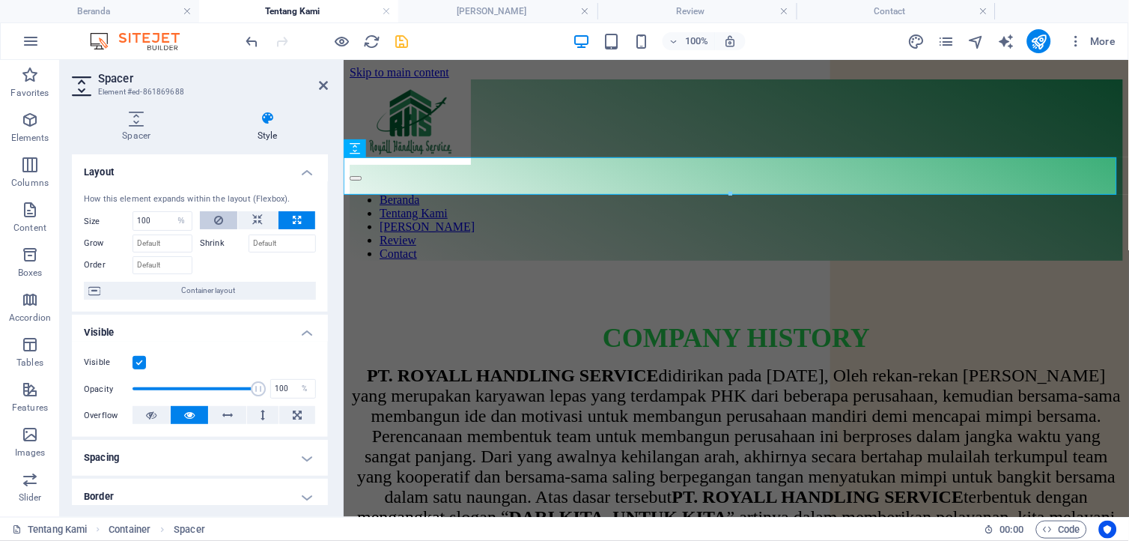
click at [227, 217] on button at bounding box center [218, 220] width 37 height 18
select select "DISABLED_OPTION_VALUE"
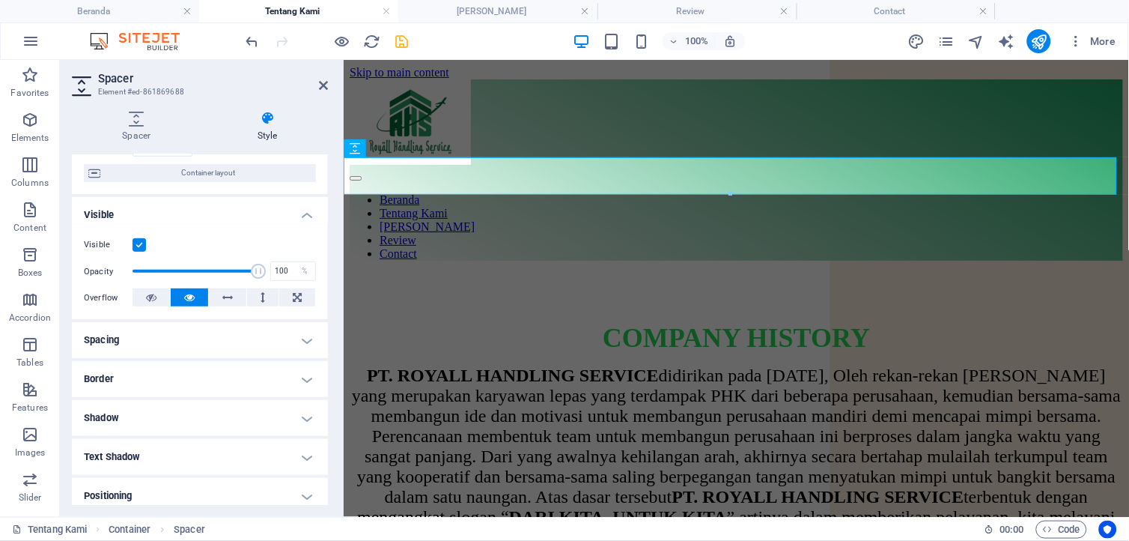
scroll to position [166, 0]
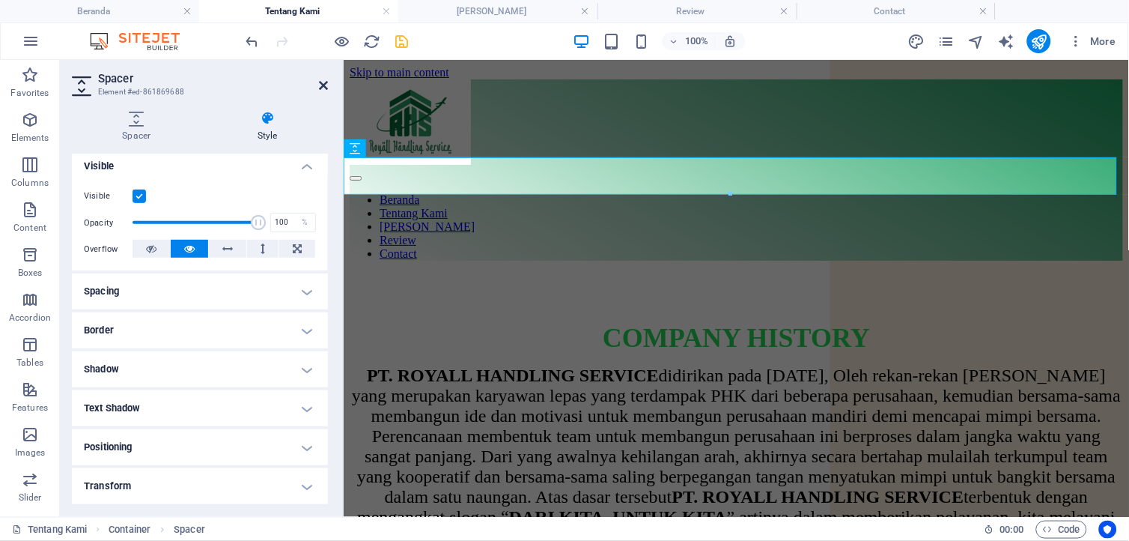
click at [320, 83] on icon at bounding box center [323, 85] width 9 height 12
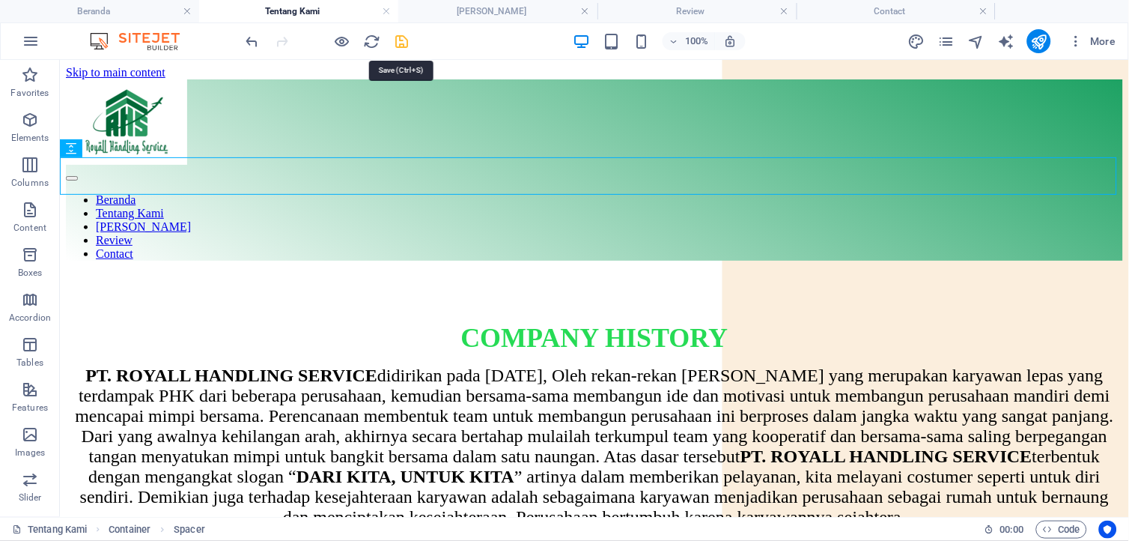
click at [399, 41] on icon "save" at bounding box center [402, 41] width 17 height 17
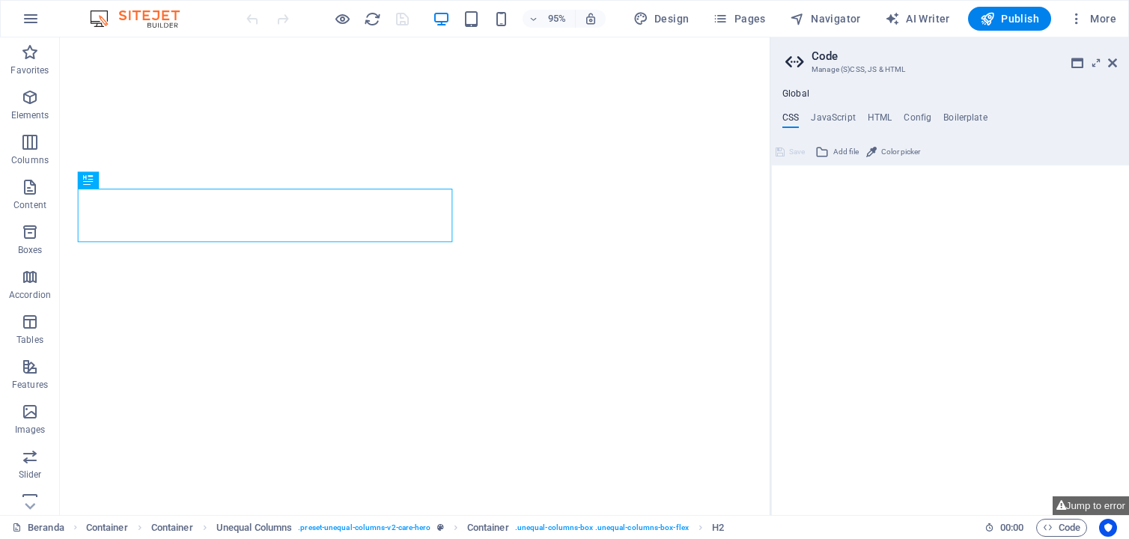
type textarea "/*HELP & CARE TEMPLATE*/"
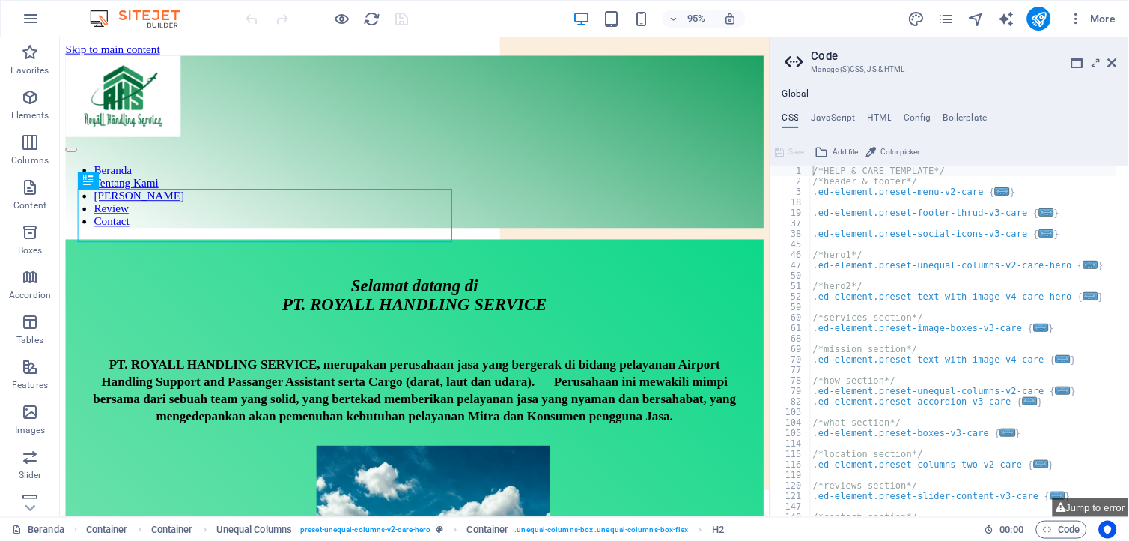
click at [1114, 55] on h2 "Code" at bounding box center [965, 55] width 306 height 13
click at [1110, 70] on header "Code Manage (S)CSS, JS & HTML" at bounding box center [951, 56] width 332 height 39
click at [1116, 63] on icon at bounding box center [1112, 63] width 9 height 12
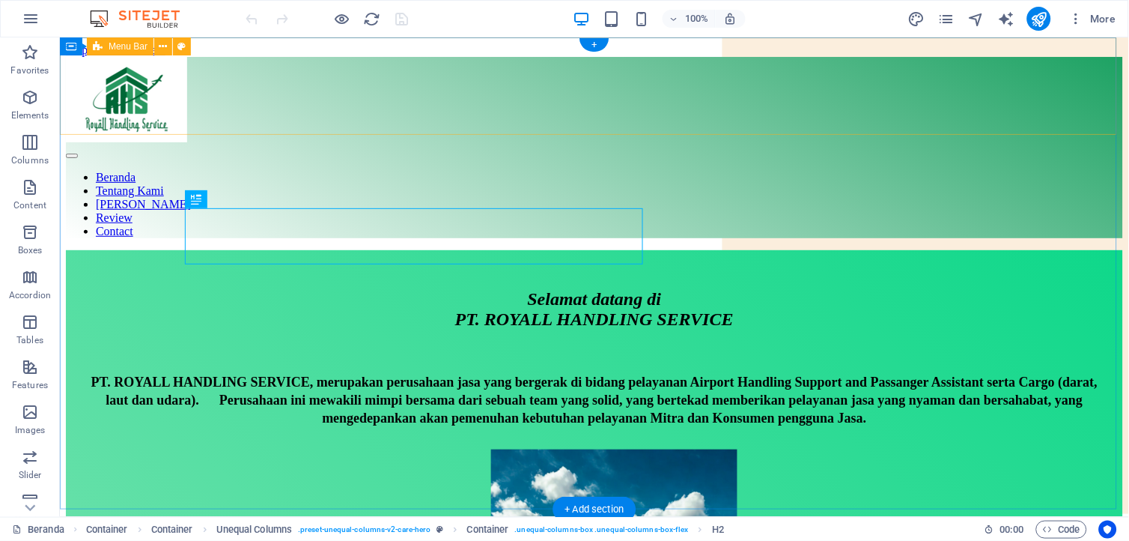
click at [588, 118] on div "Beranda Tentang Kami Prodek Jasa Review Contact" at bounding box center [593, 146] width 1057 height 181
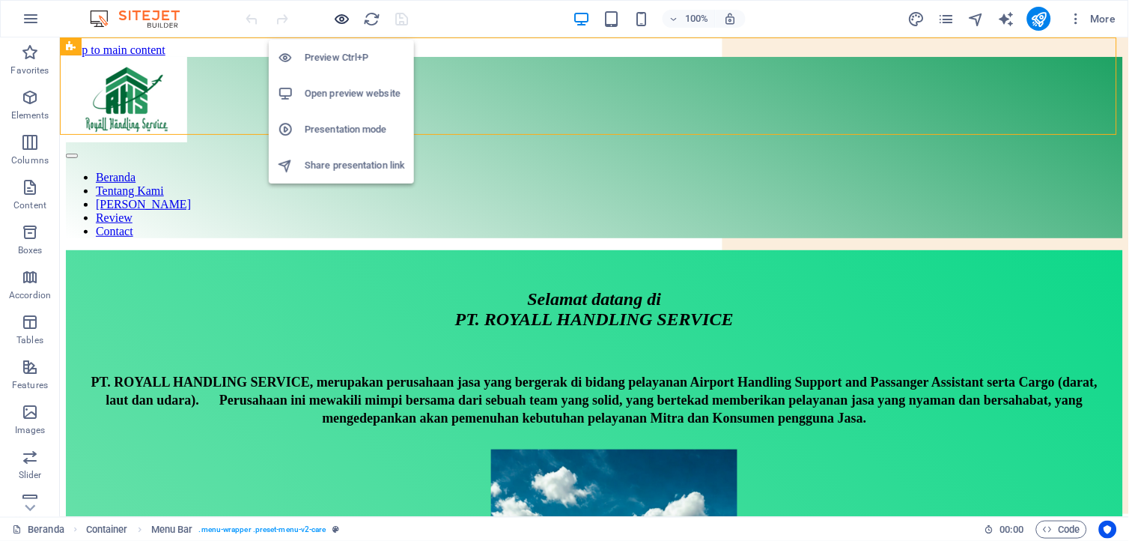
click at [338, 13] on icon "button" at bounding box center [342, 18] width 17 height 17
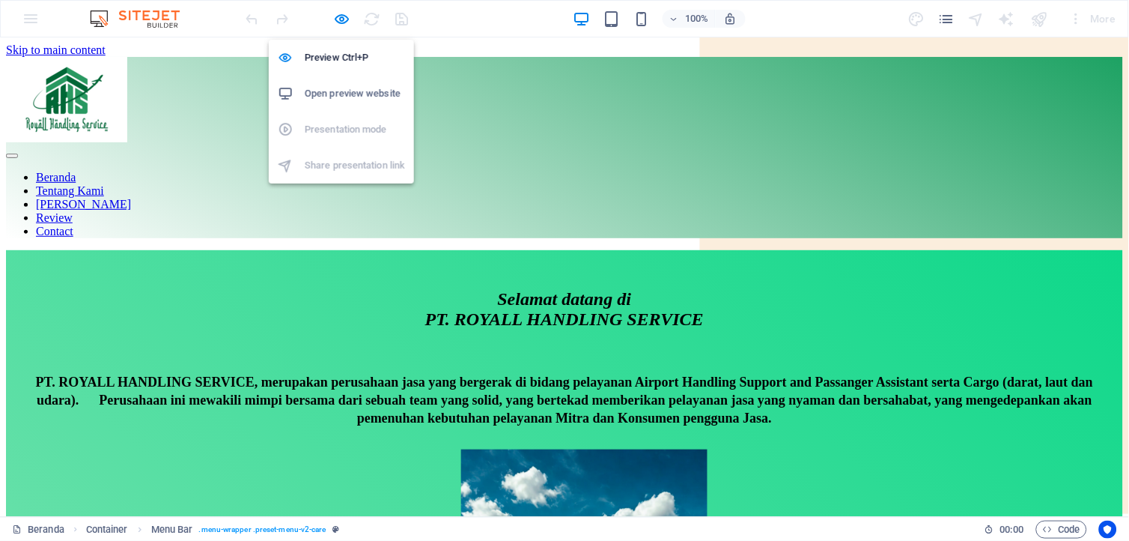
click at [368, 95] on h6 "Open preview website" at bounding box center [355, 94] width 100 height 18
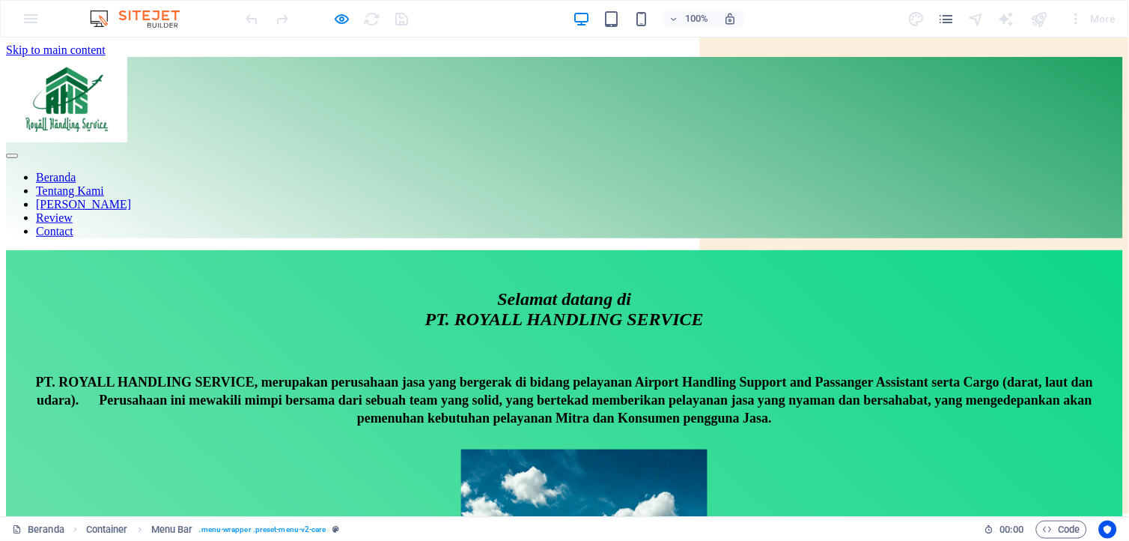
click at [76, 170] on link "Beranda" at bounding box center [56, 176] width 40 height 13
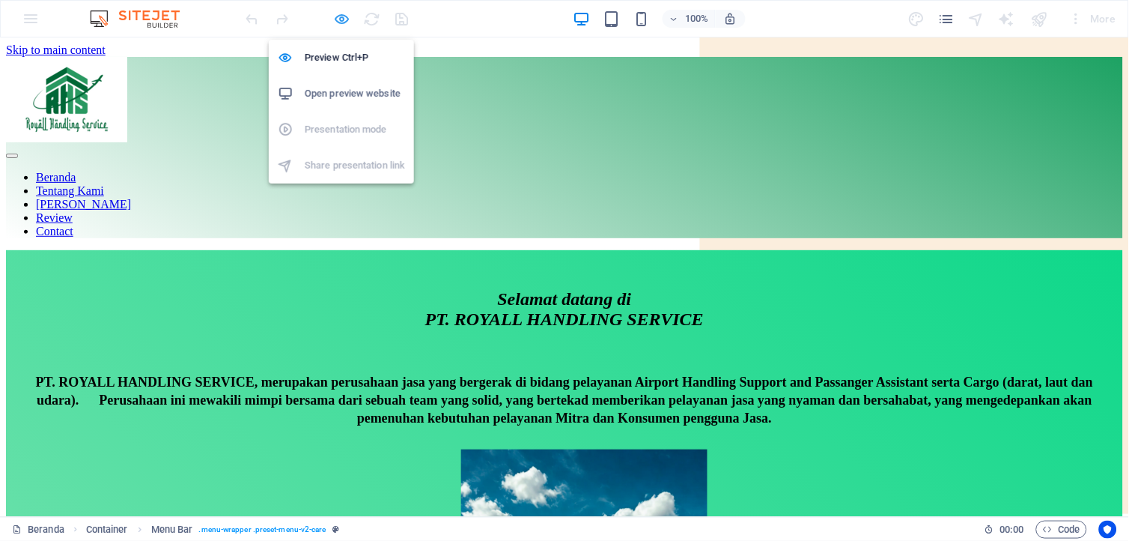
click at [340, 15] on icon "button" at bounding box center [342, 18] width 17 height 17
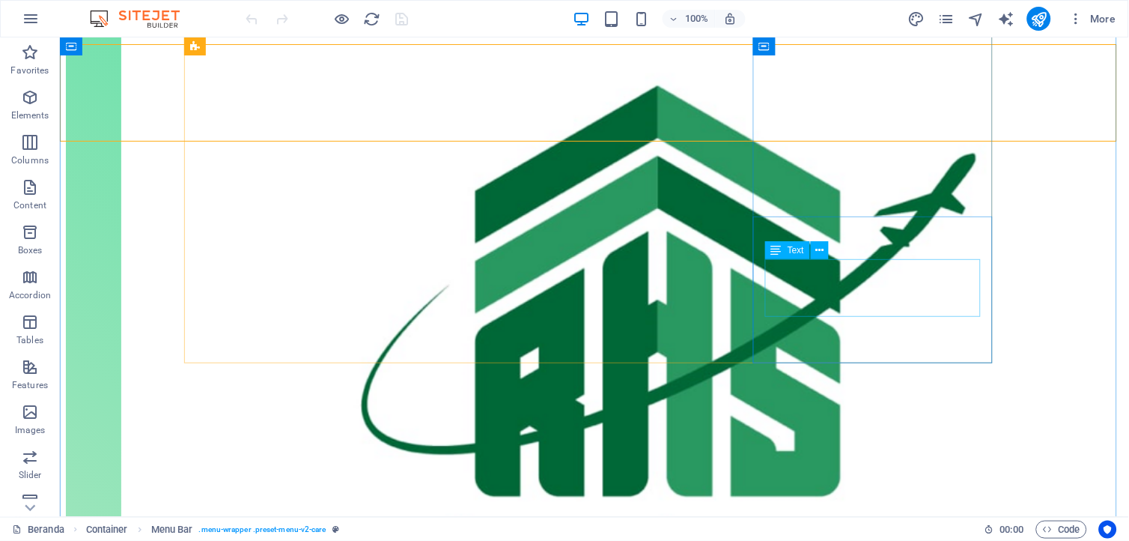
scroll to position [249, 0]
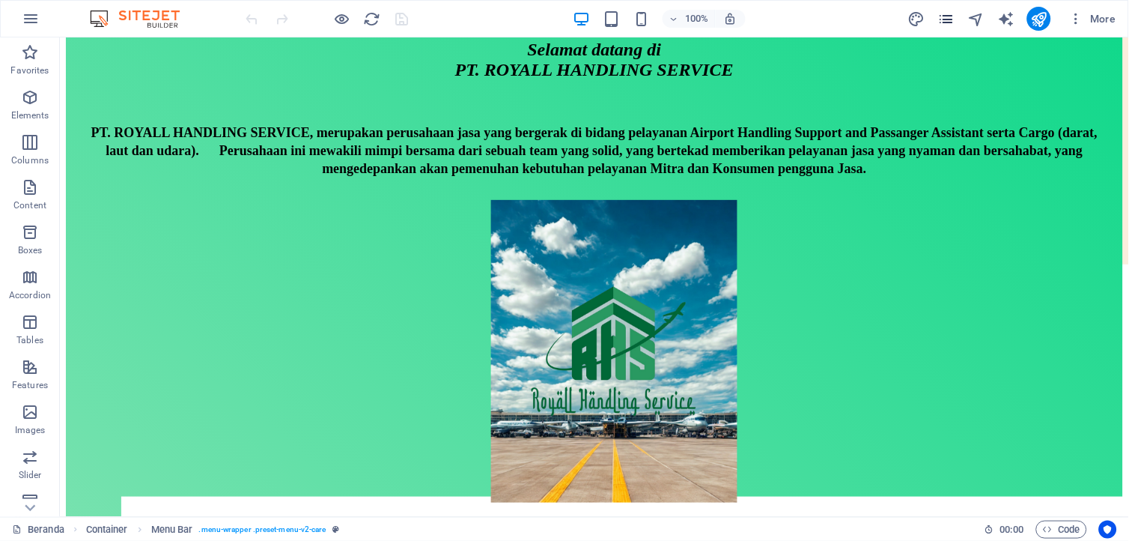
click at [952, 10] on icon "pages" at bounding box center [945, 18] width 17 height 17
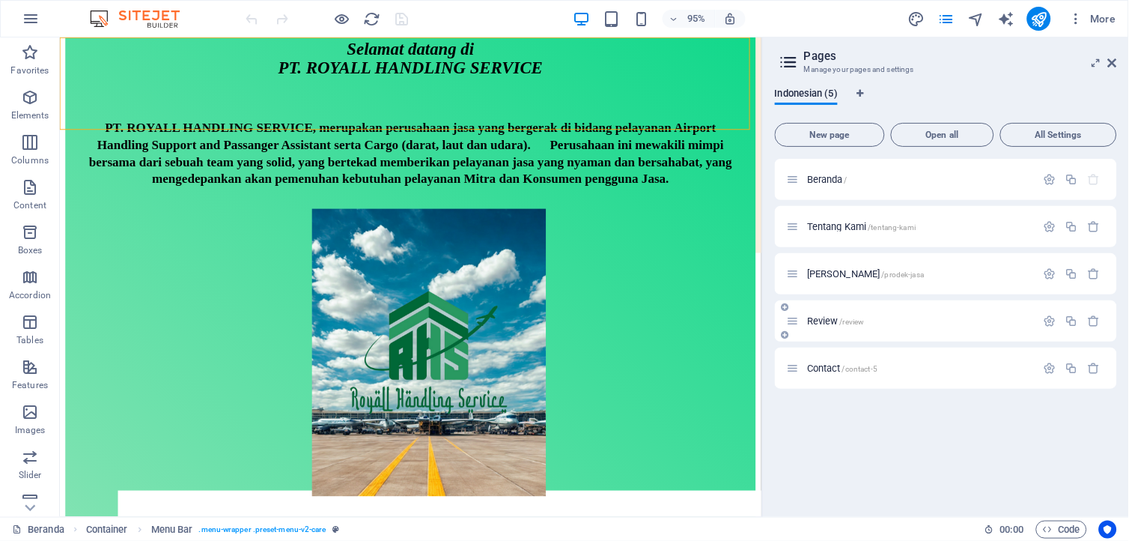
click at [840, 320] on span "Review /review" at bounding box center [836, 320] width 58 height 11
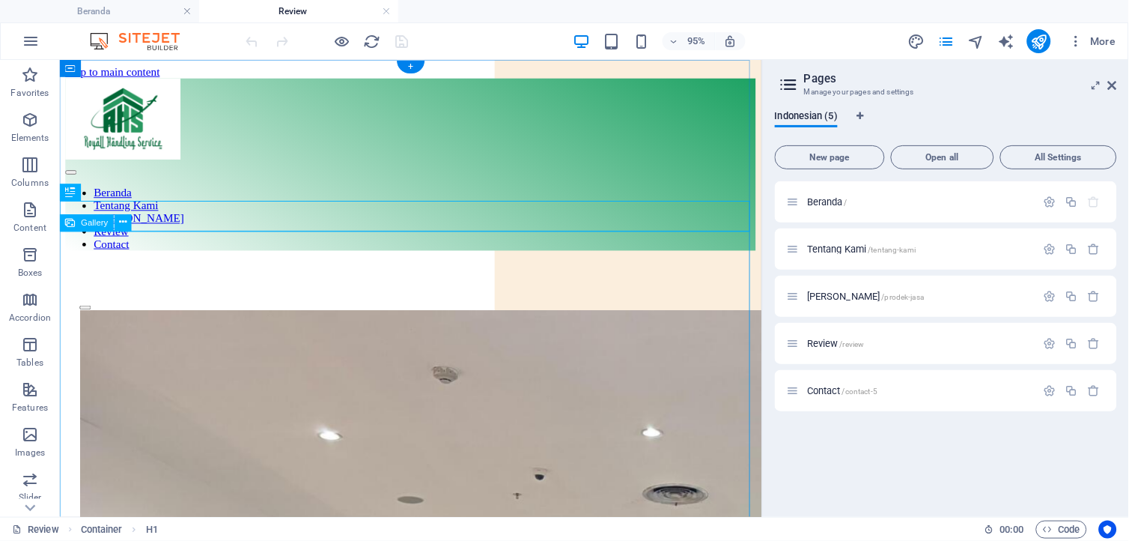
scroll to position [0, 0]
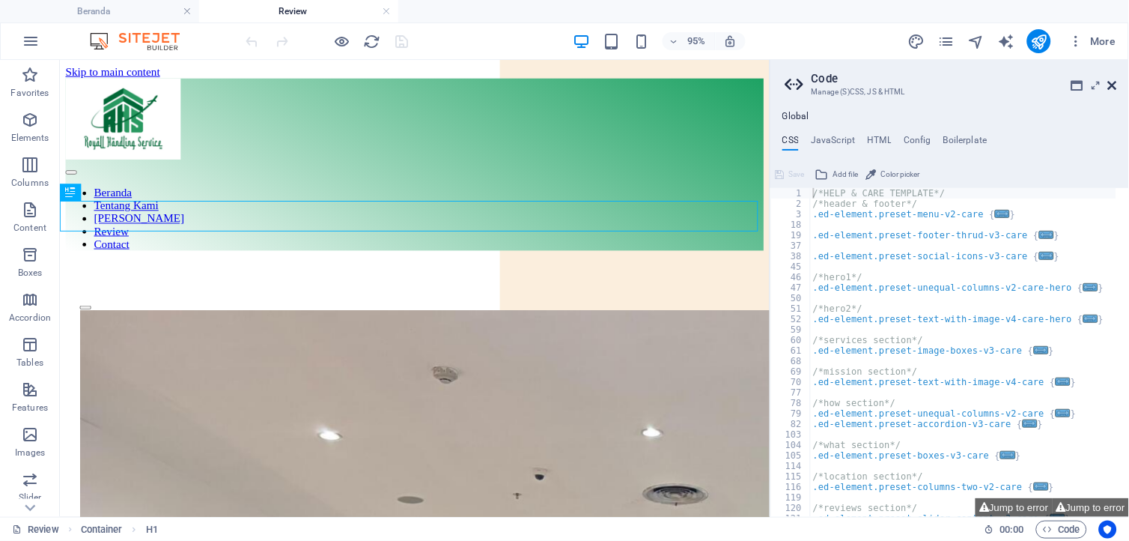
click at [1116, 86] on icon at bounding box center [1112, 85] width 9 height 12
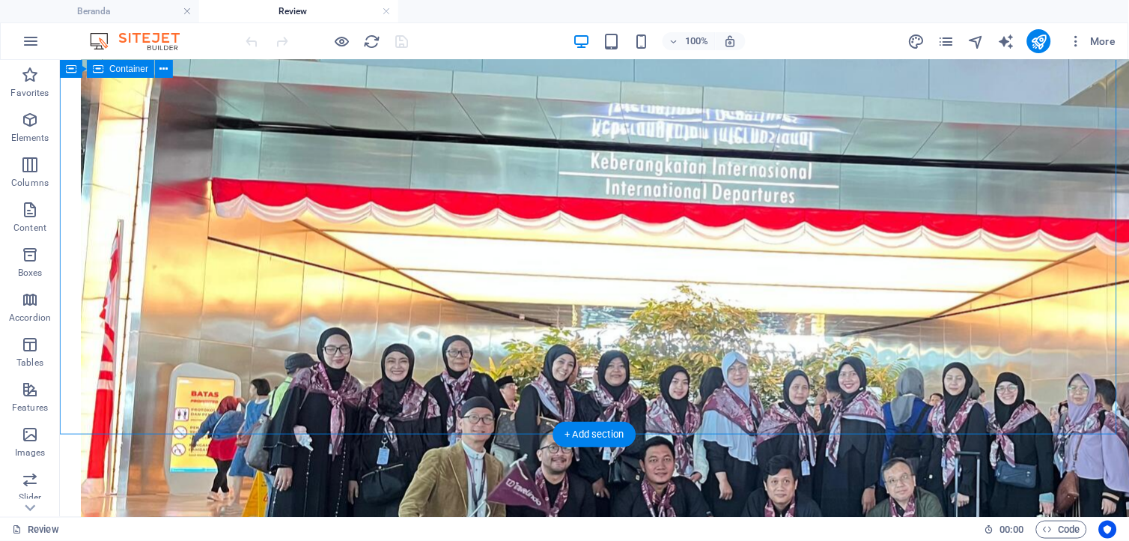
scroll to position [2745, 0]
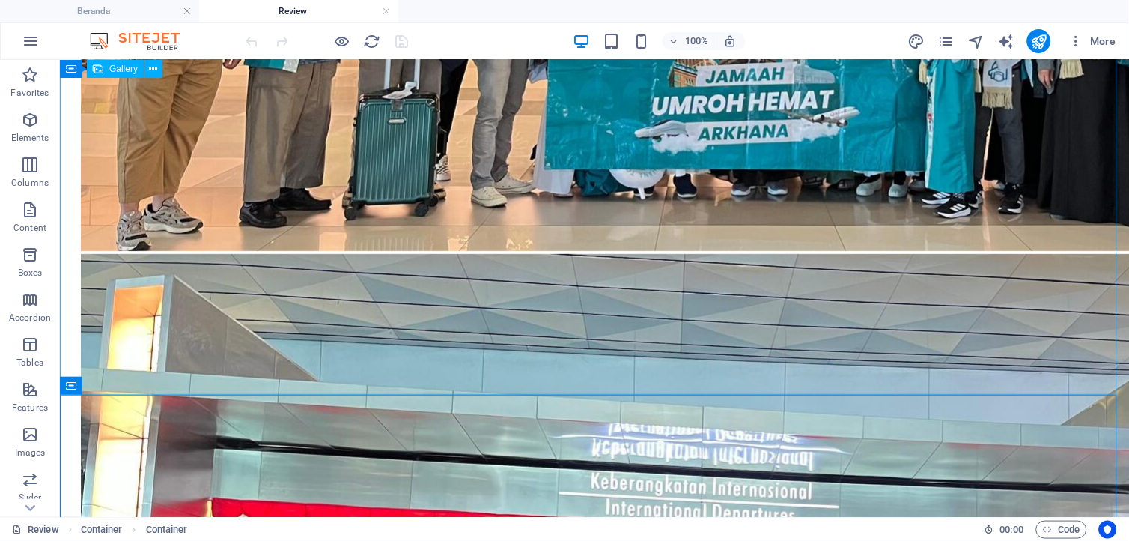
scroll to position [2496, 0]
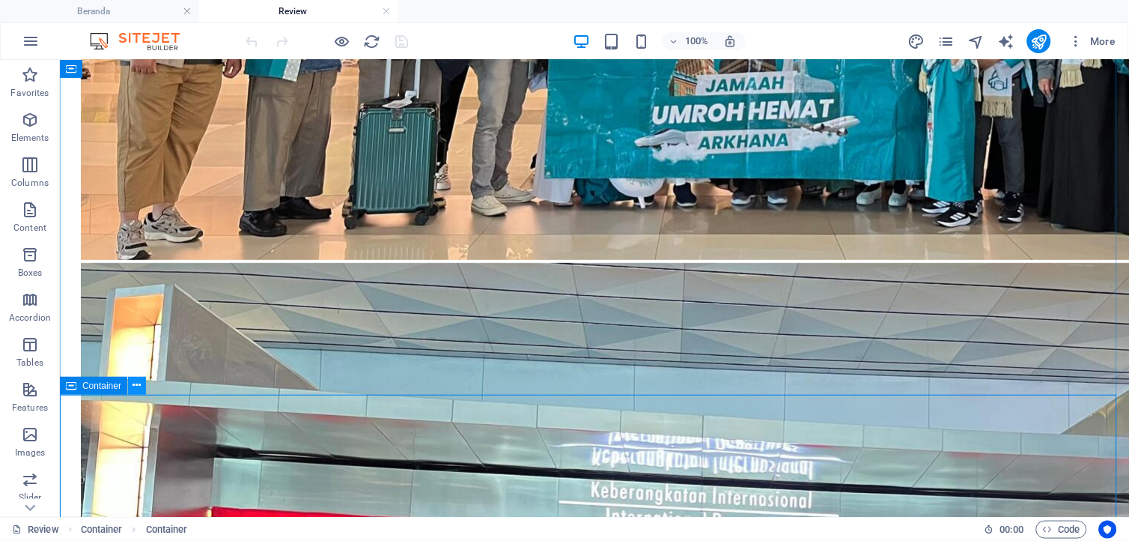
click at [136, 380] on icon at bounding box center [137, 385] width 8 height 16
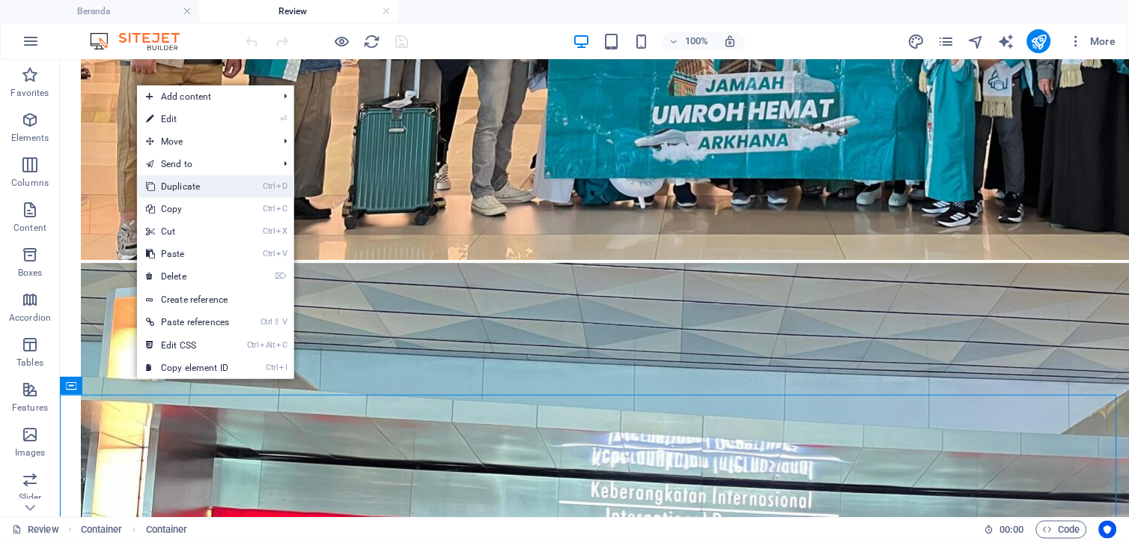
click at [189, 189] on link "Ctrl D Duplicate" at bounding box center [187, 186] width 101 height 22
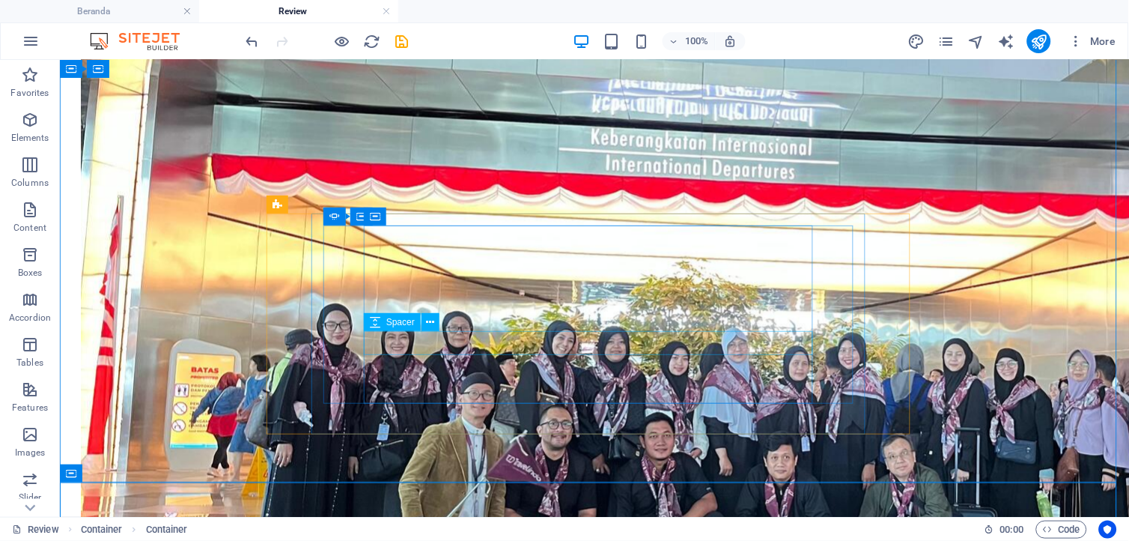
scroll to position [2932, 0]
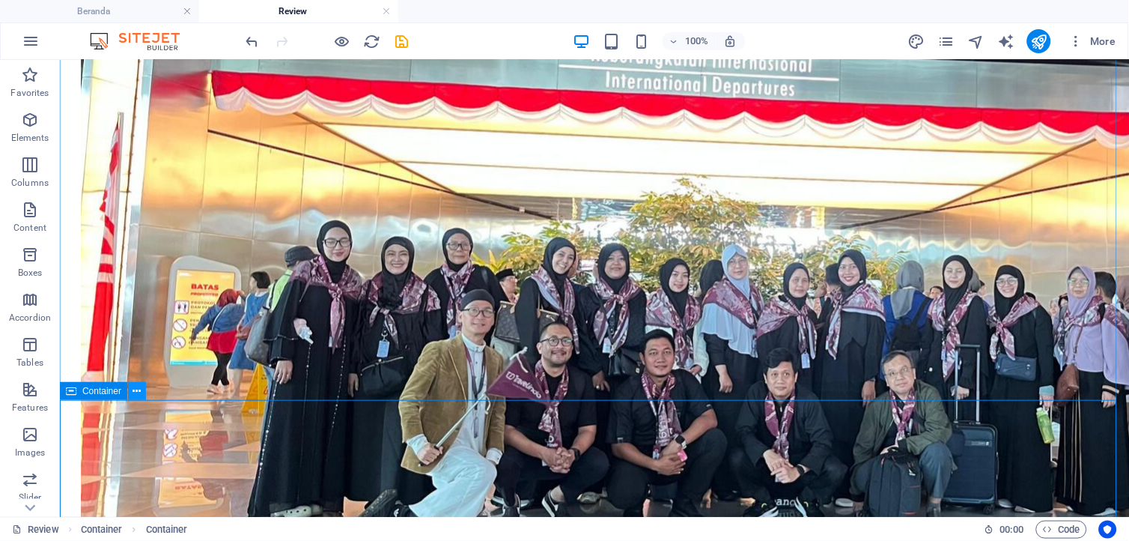
click at [135, 392] on icon at bounding box center [137, 391] width 8 height 16
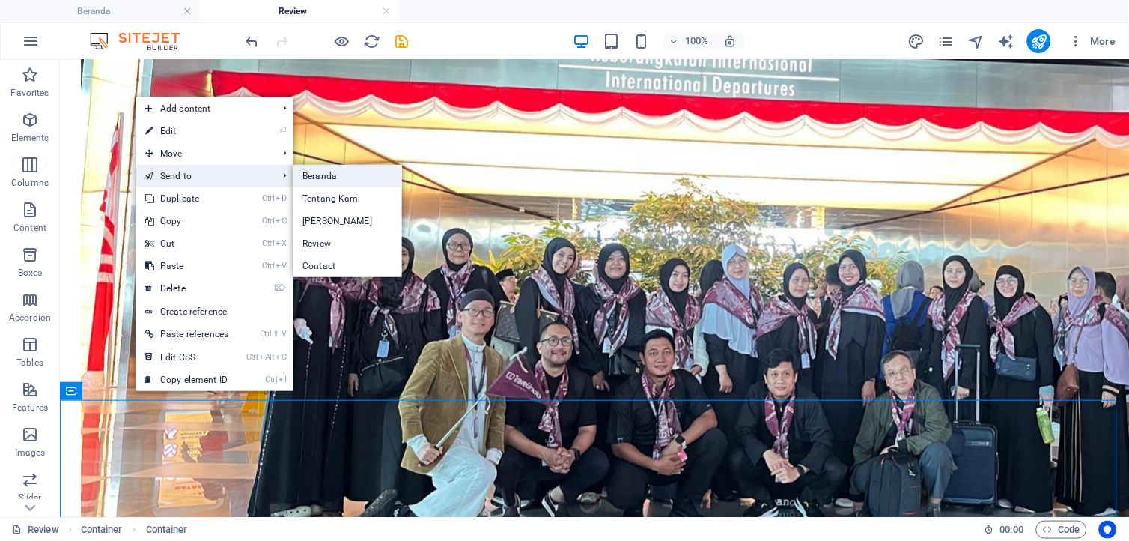
click at [323, 168] on link "Beranda" at bounding box center [348, 176] width 109 height 22
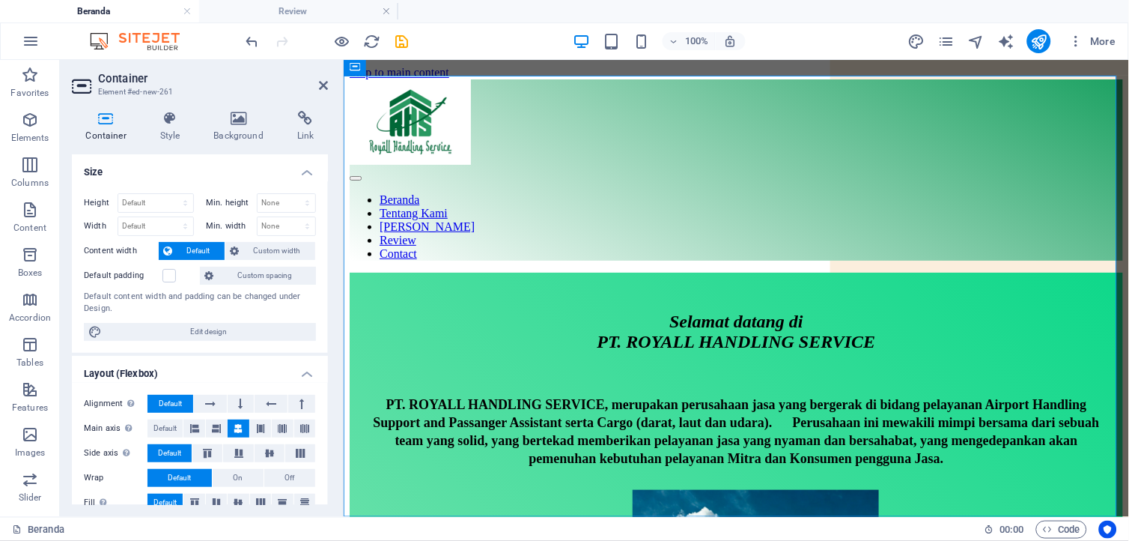
scroll to position [7881, 0]
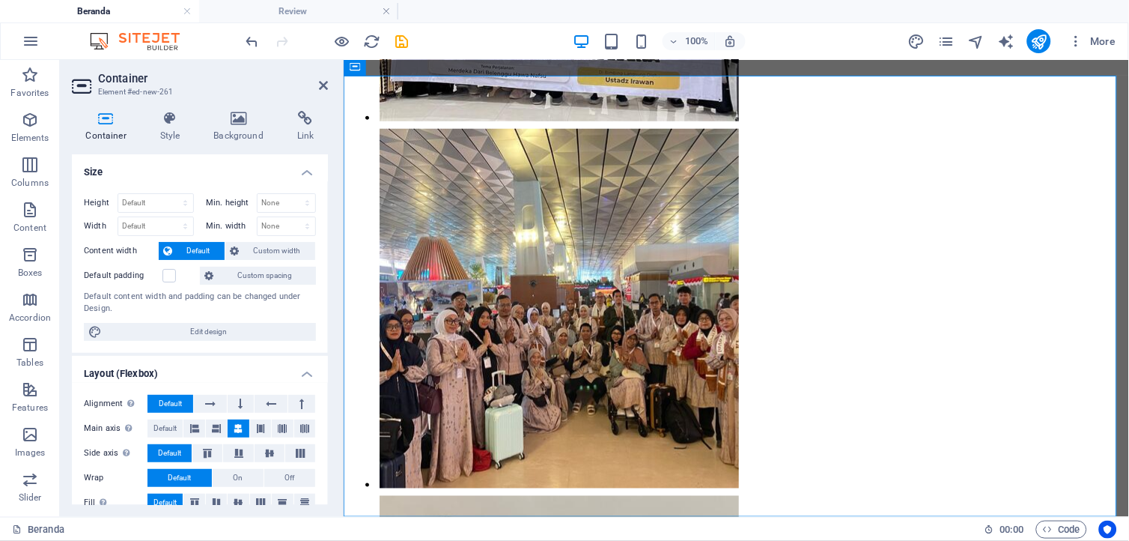
click at [317, 85] on h2 "Container" at bounding box center [213, 78] width 230 height 13
click at [323, 85] on icon at bounding box center [323, 85] width 9 height 12
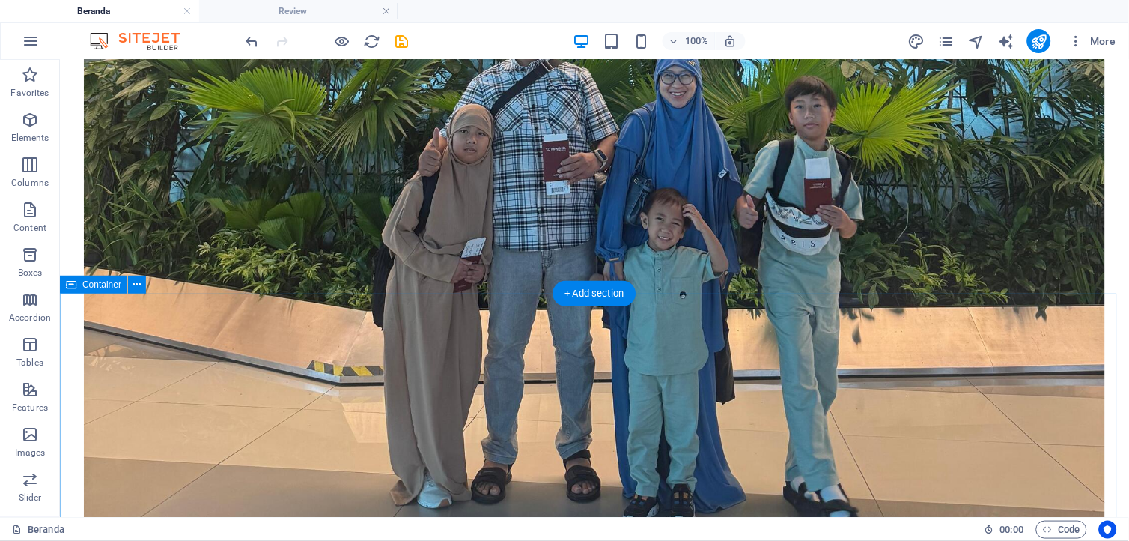
scroll to position [6375, 0]
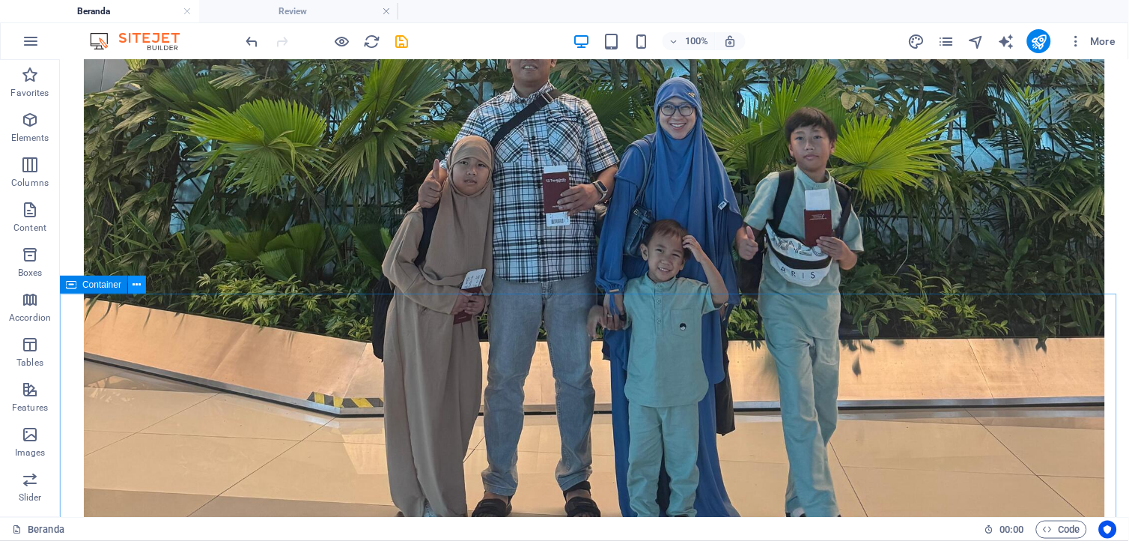
click at [138, 282] on icon at bounding box center [137, 285] width 8 height 16
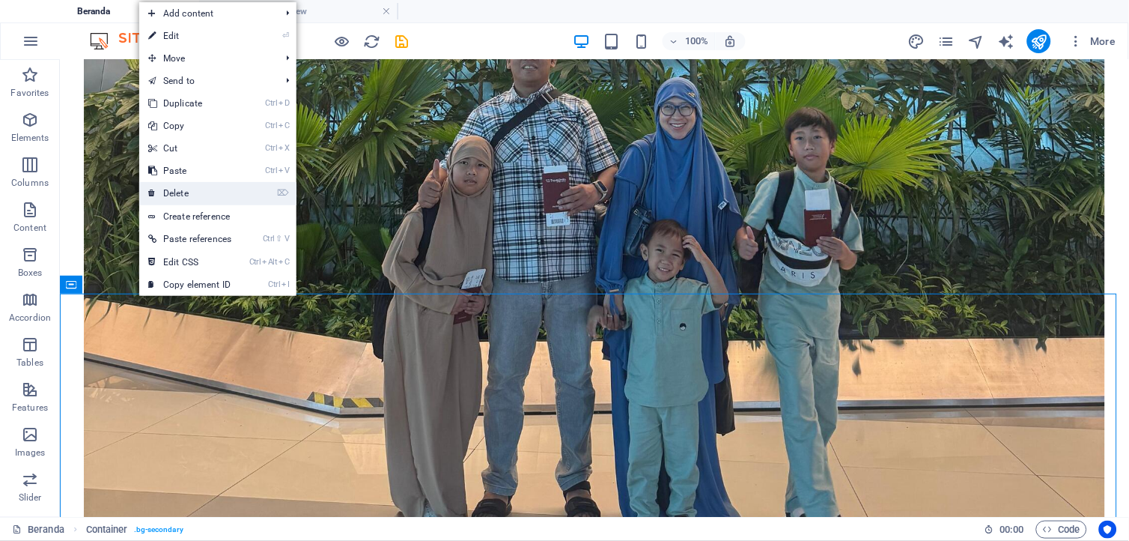
click at [213, 189] on link "⌦ Delete" at bounding box center [189, 193] width 101 height 22
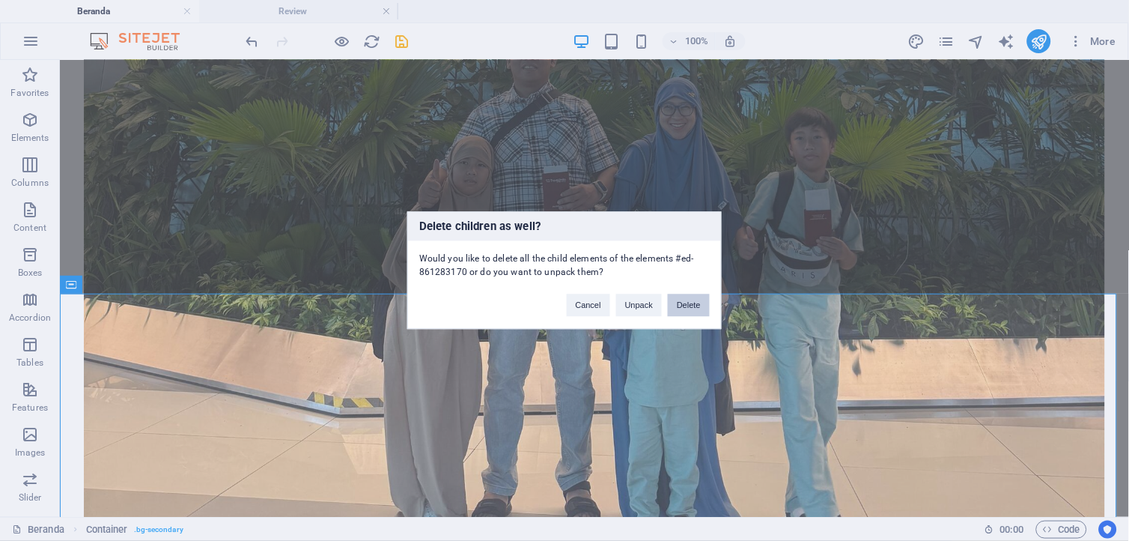
click at [679, 303] on button "Delete" at bounding box center [689, 305] width 42 height 22
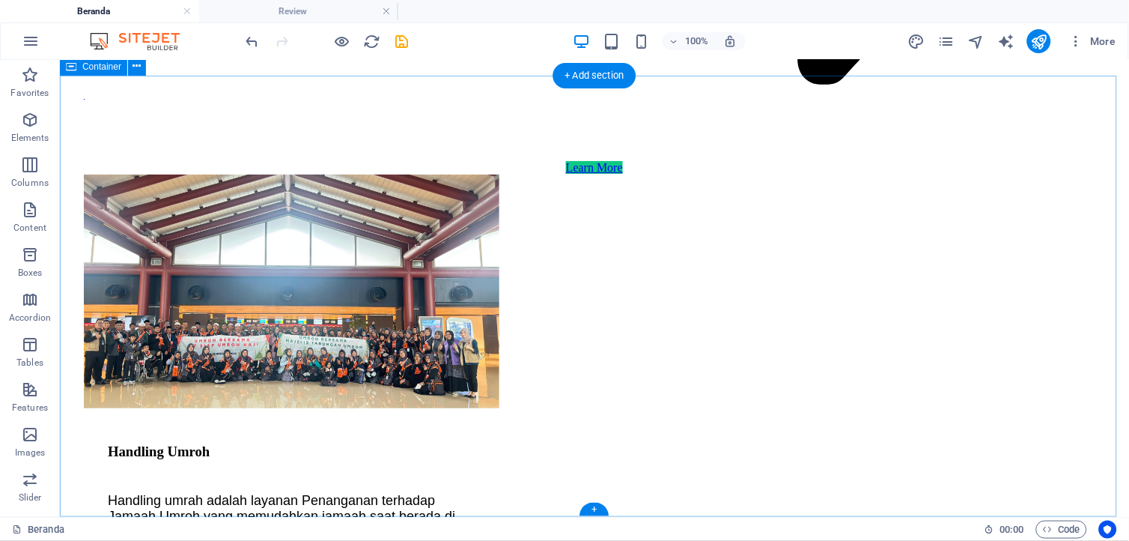
scroll to position [7538, 0]
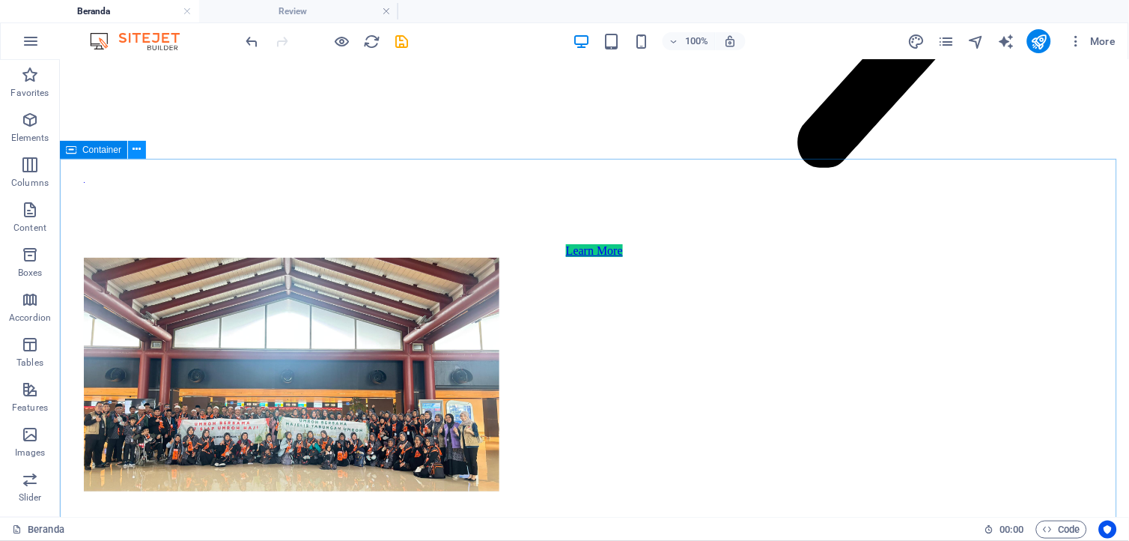
click at [133, 148] on icon at bounding box center [137, 150] width 8 height 16
click at [138, 154] on icon at bounding box center [137, 150] width 8 height 16
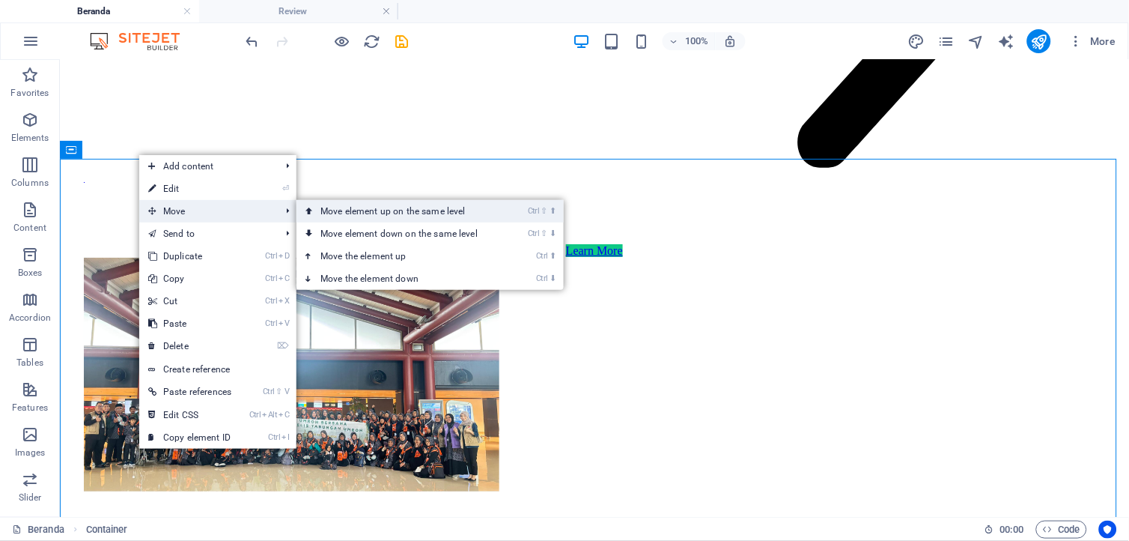
click at [403, 210] on link "Ctrl ⇧ ⬆ Move element up on the same level" at bounding box center [402, 211] width 211 height 22
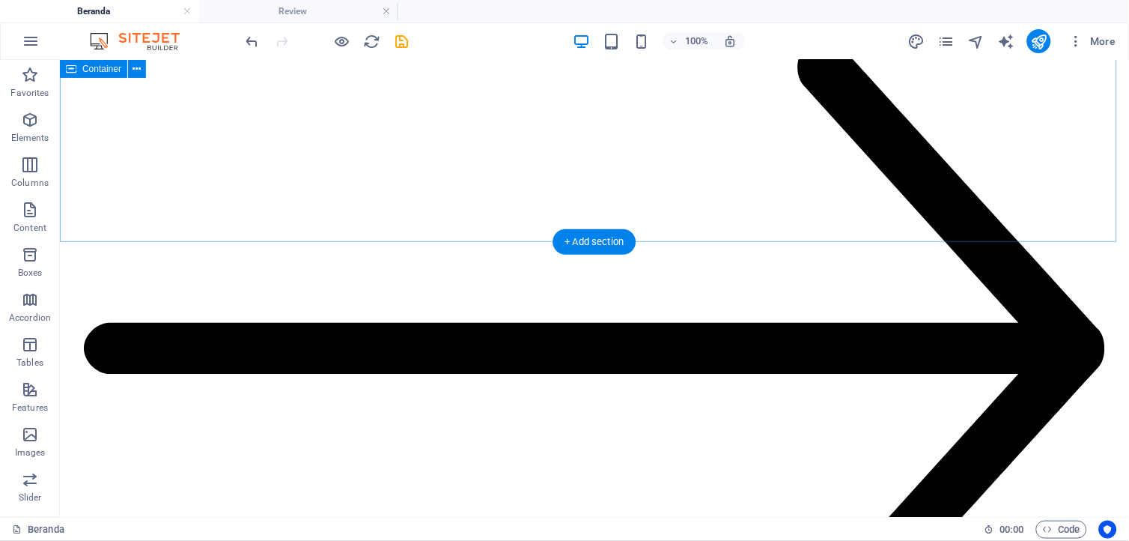
scroll to position [7039, 0]
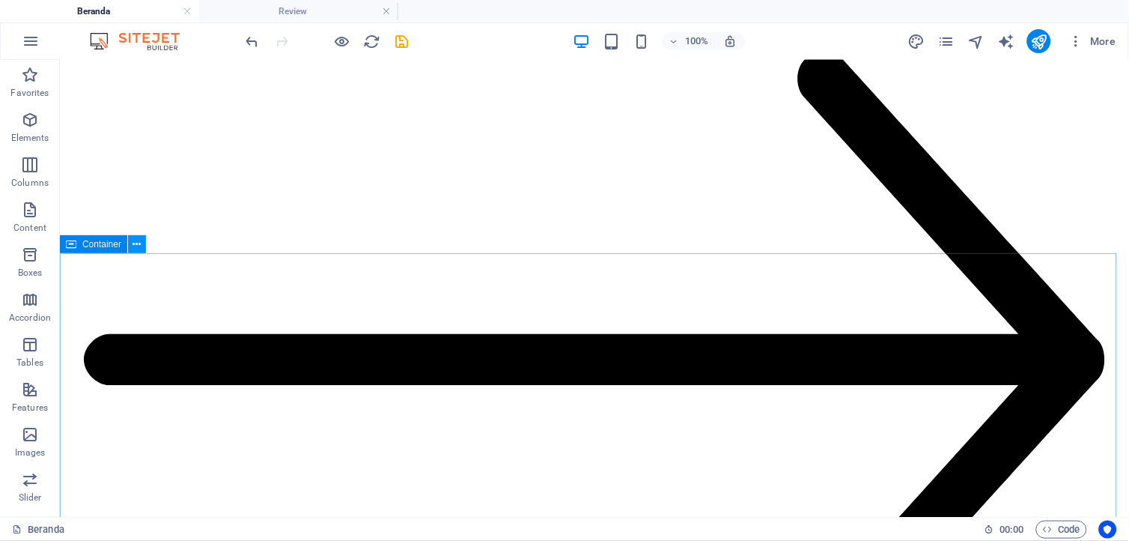
click at [139, 246] on icon at bounding box center [137, 245] width 8 height 16
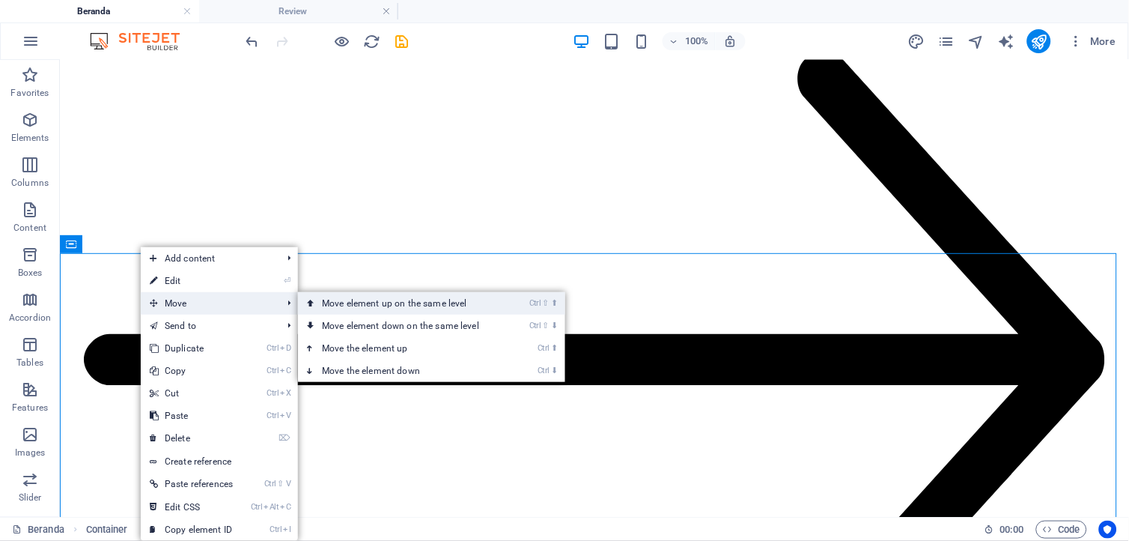
click at [362, 308] on link "Ctrl ⇧ ⬆ Move element up on the same level" at bounding box center [403, 303] width 211 height 22
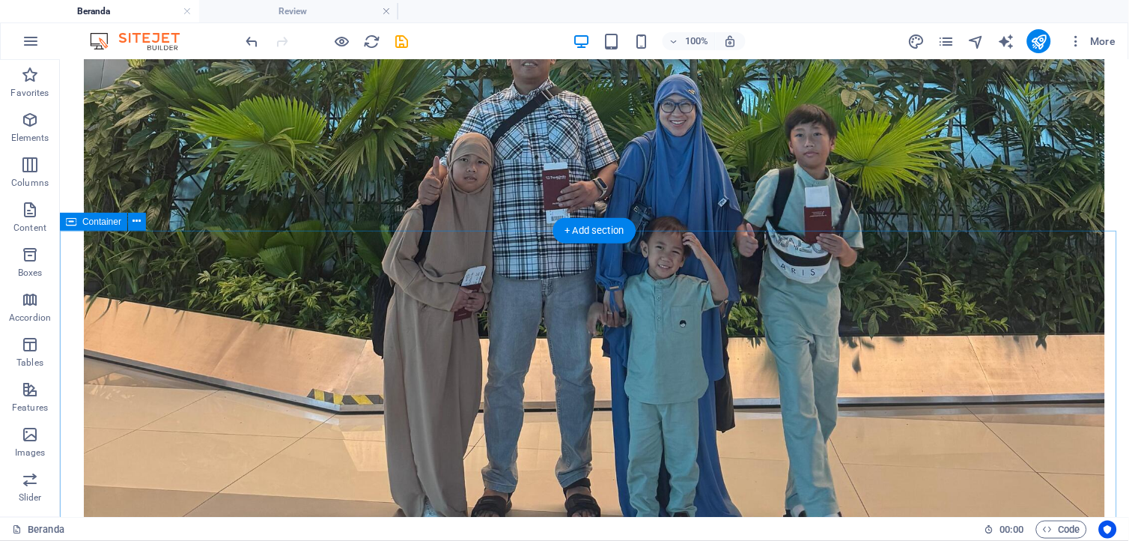
scroll to position [6352, 0]
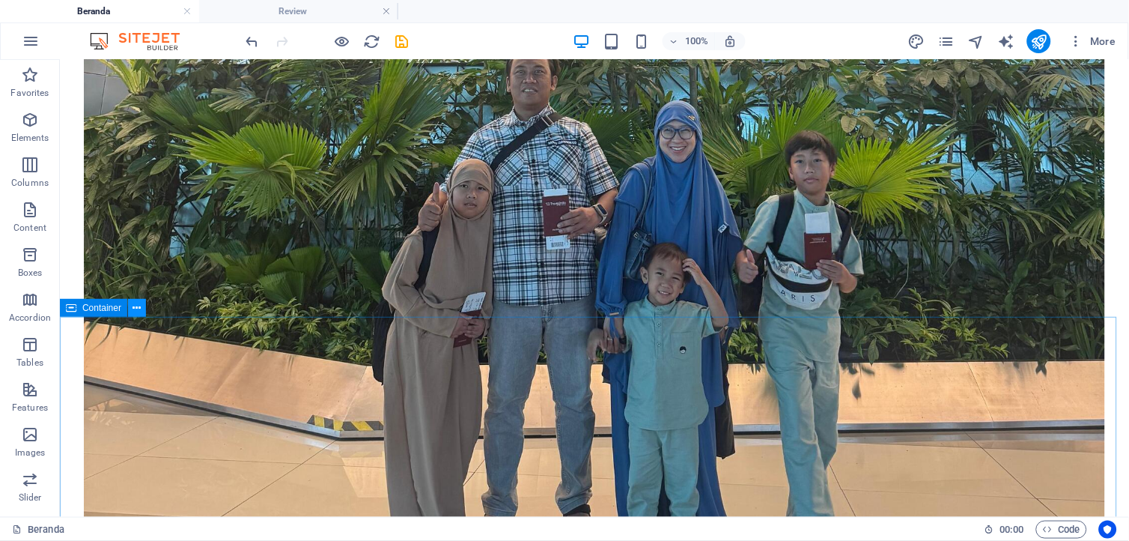
click at [136, 309] on icon at bounding box center [137, 308] width 8 height 16
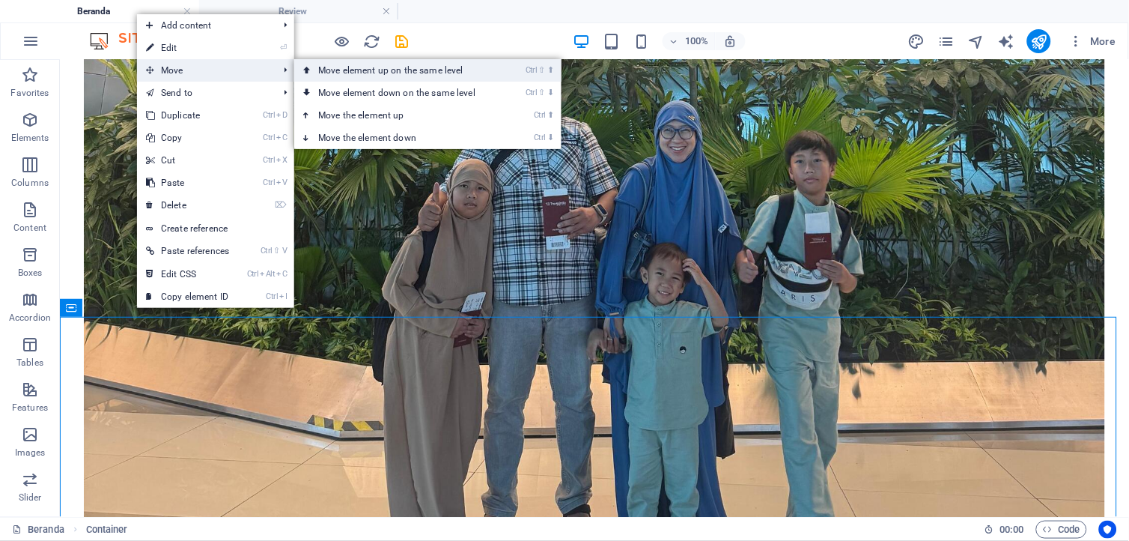
click at [362, 69] on link "Ctrl ⇧ ⬆ Move element up on the same level" at bounding box center [399, 70] width 211 height 22
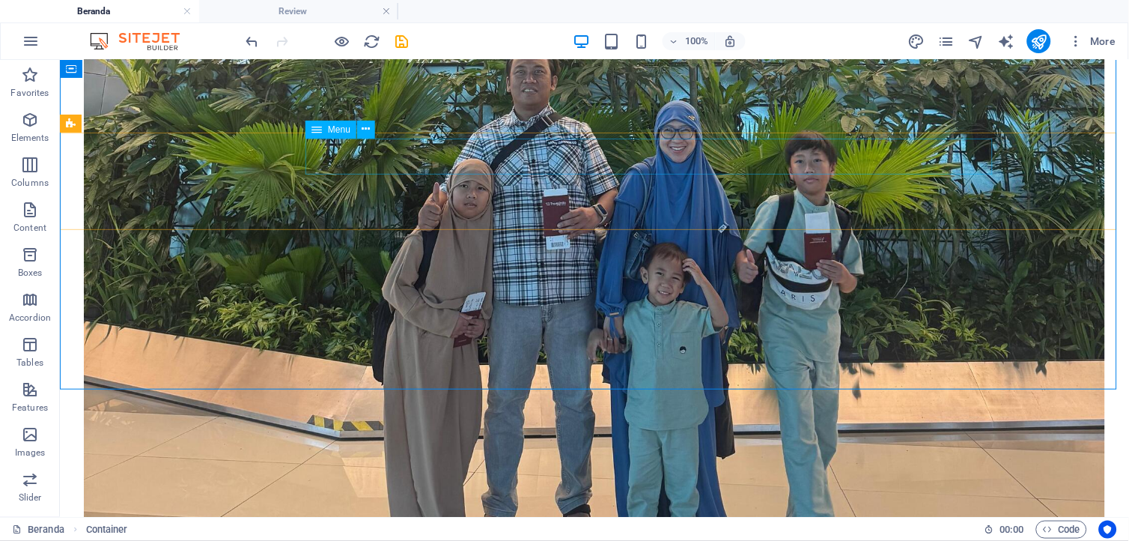
scroll to position [6055, 0]
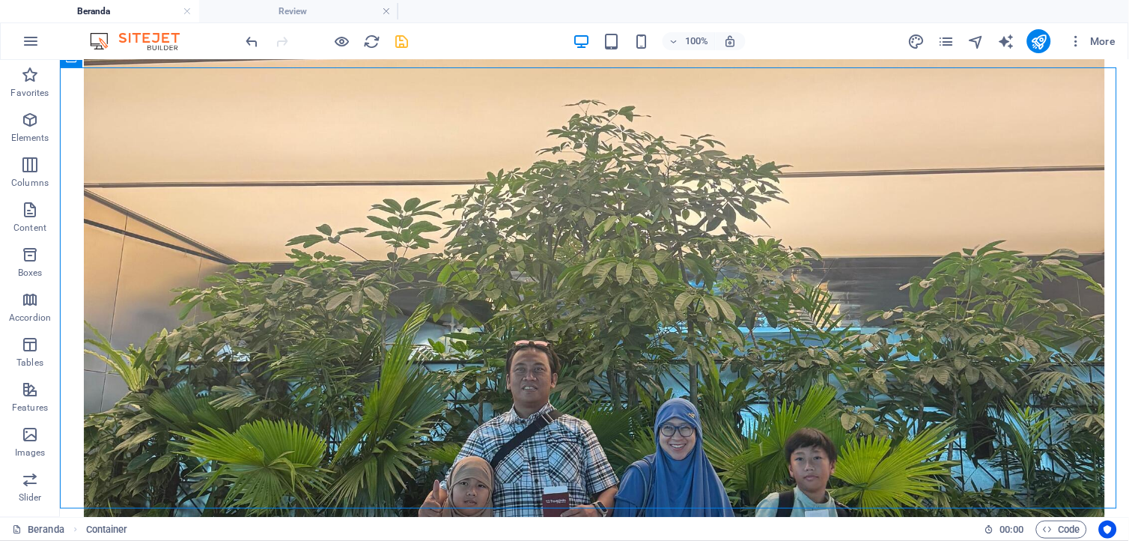
click at [395, 42] on icon "save" at bounding box center [402, 41] width 17 height 17
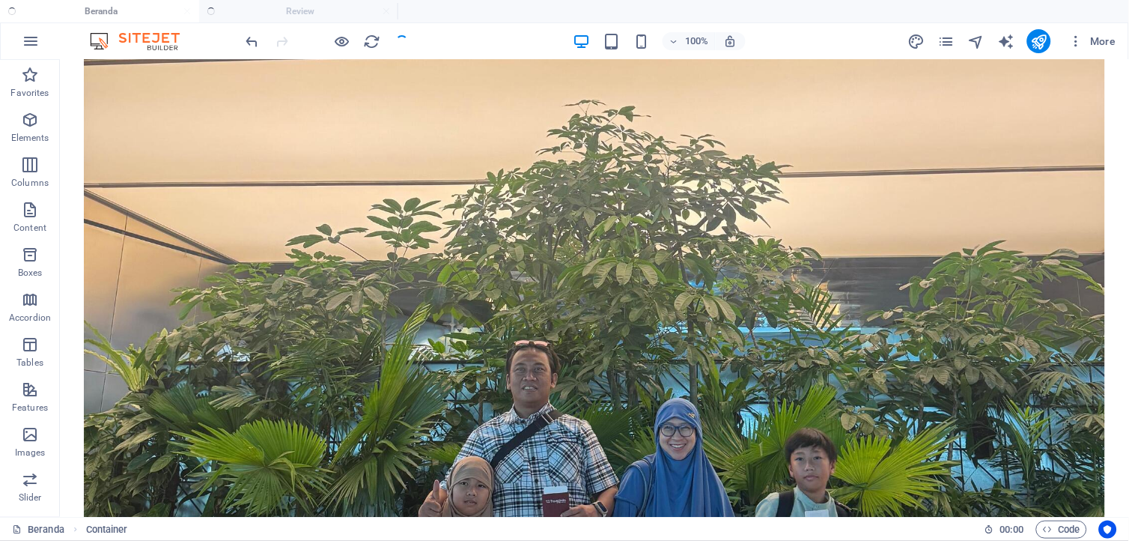
checkbox input "false"
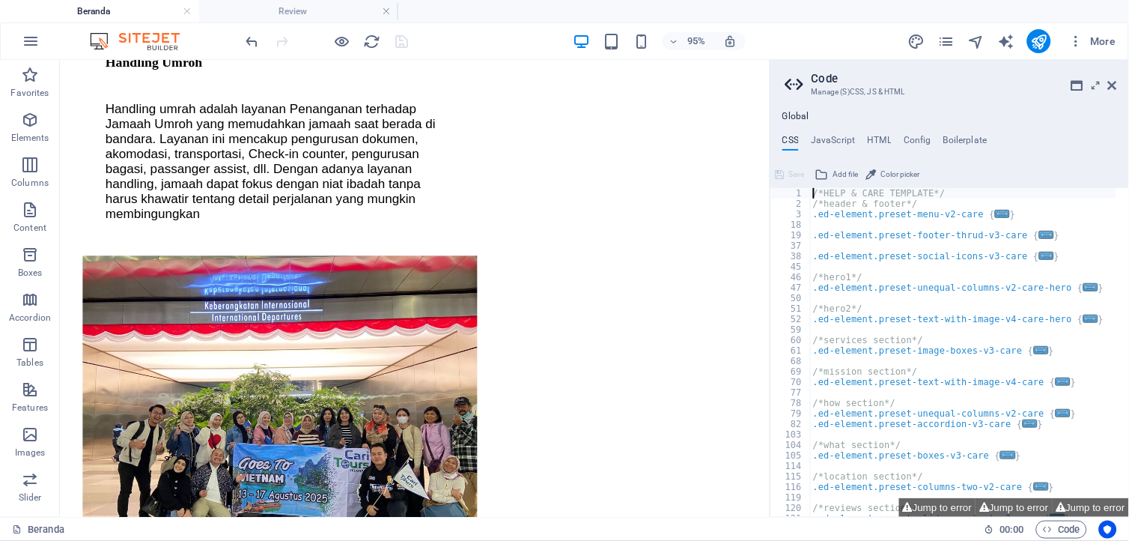
scroll to position [5788, 0]
